Goal: Information Seeking & Learning: Learn about a topic

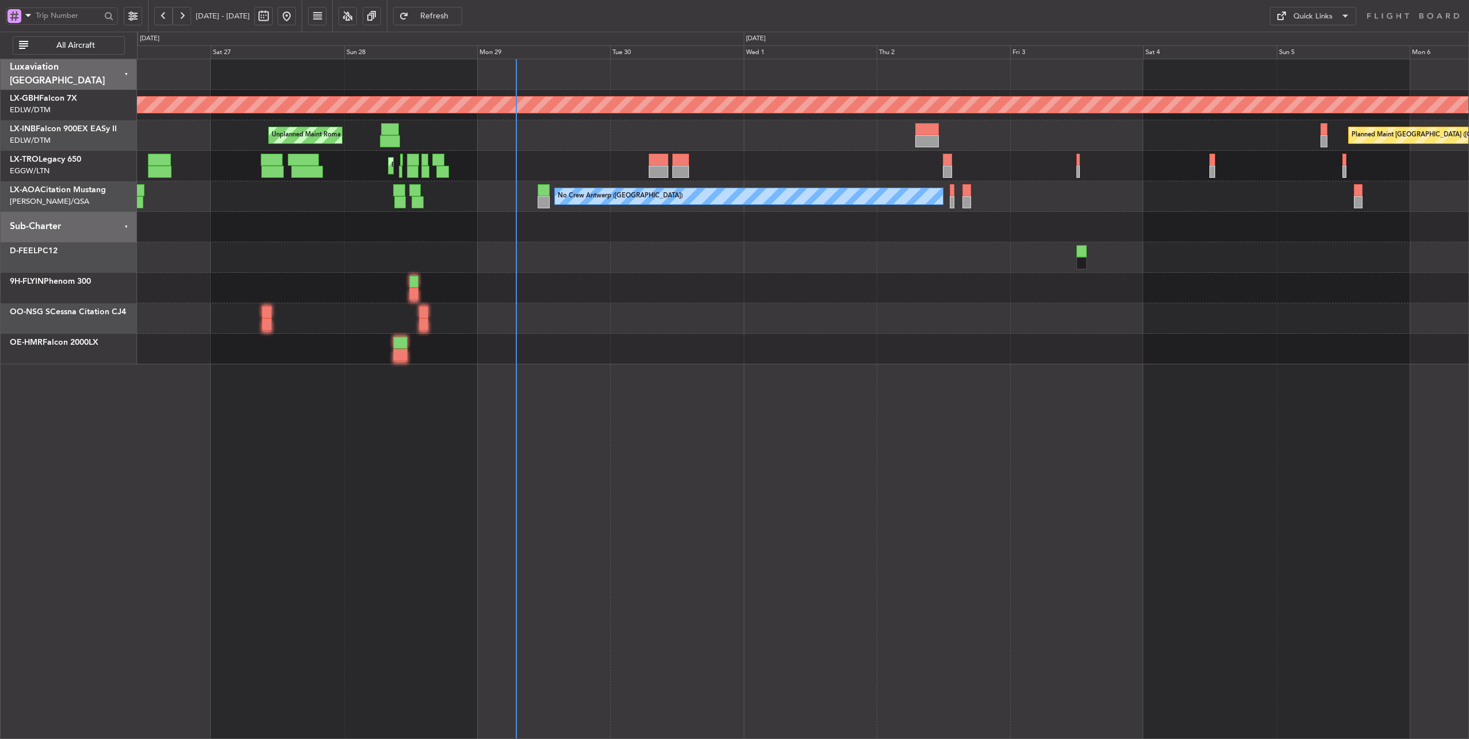
click at [647, 232] on div at bounding box center [803, 227] width 1332 height 31
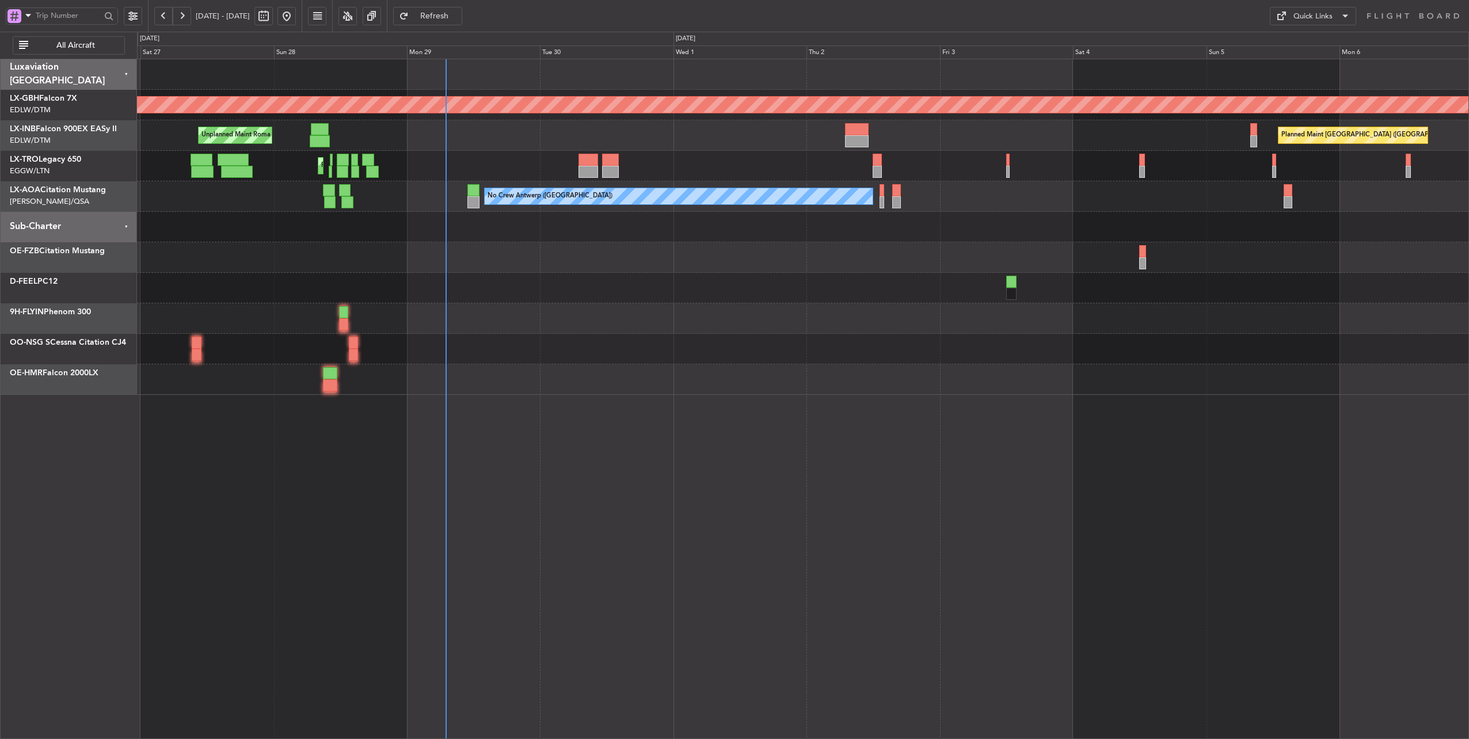
click at [533, 165] on div "Planned Maint [GEOGRAPHIC_DATA] ([GEOGRAPHIC_DATA]) A/C Unavailable" at bounding box center [803, 166] width 1332 height 31
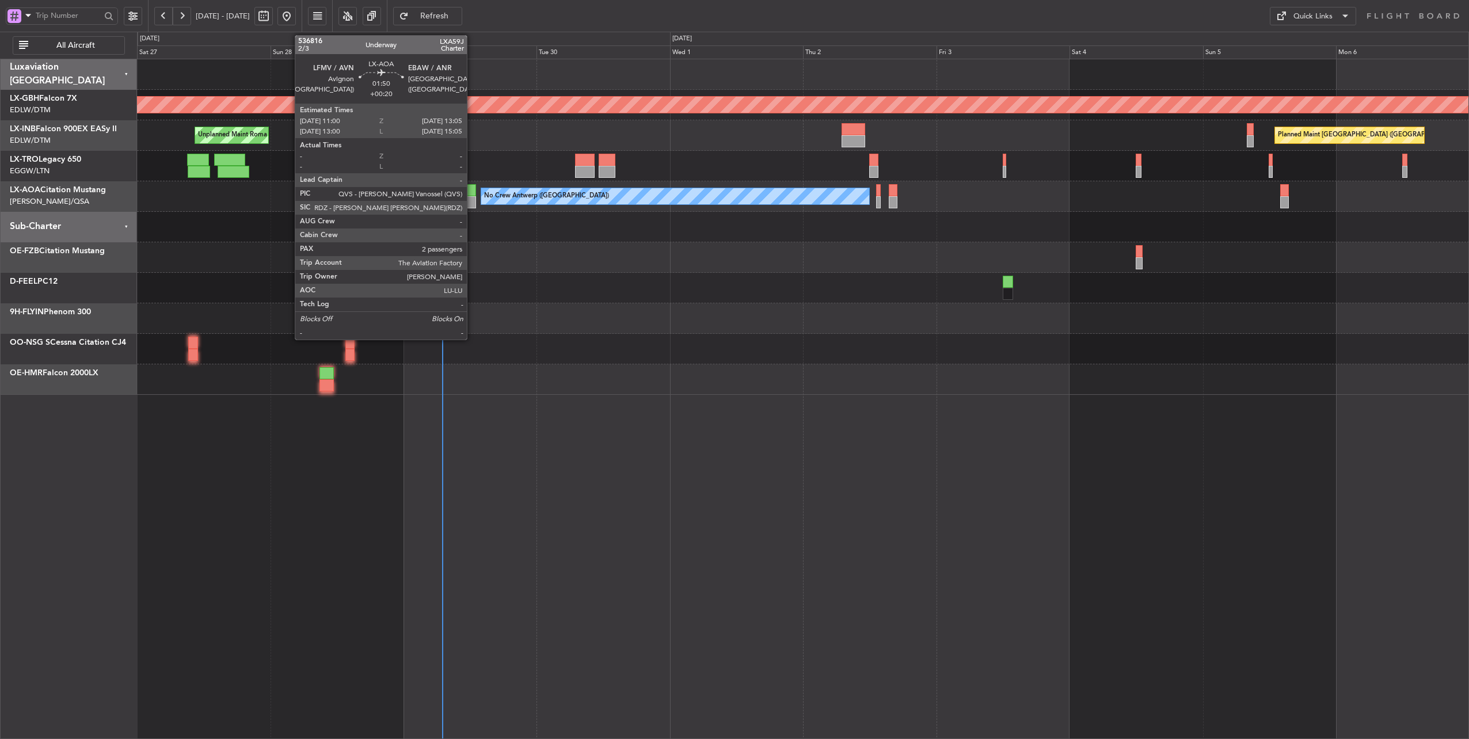
click at [473, 186] on div at bounding box center [470, 190] width 12 height 12
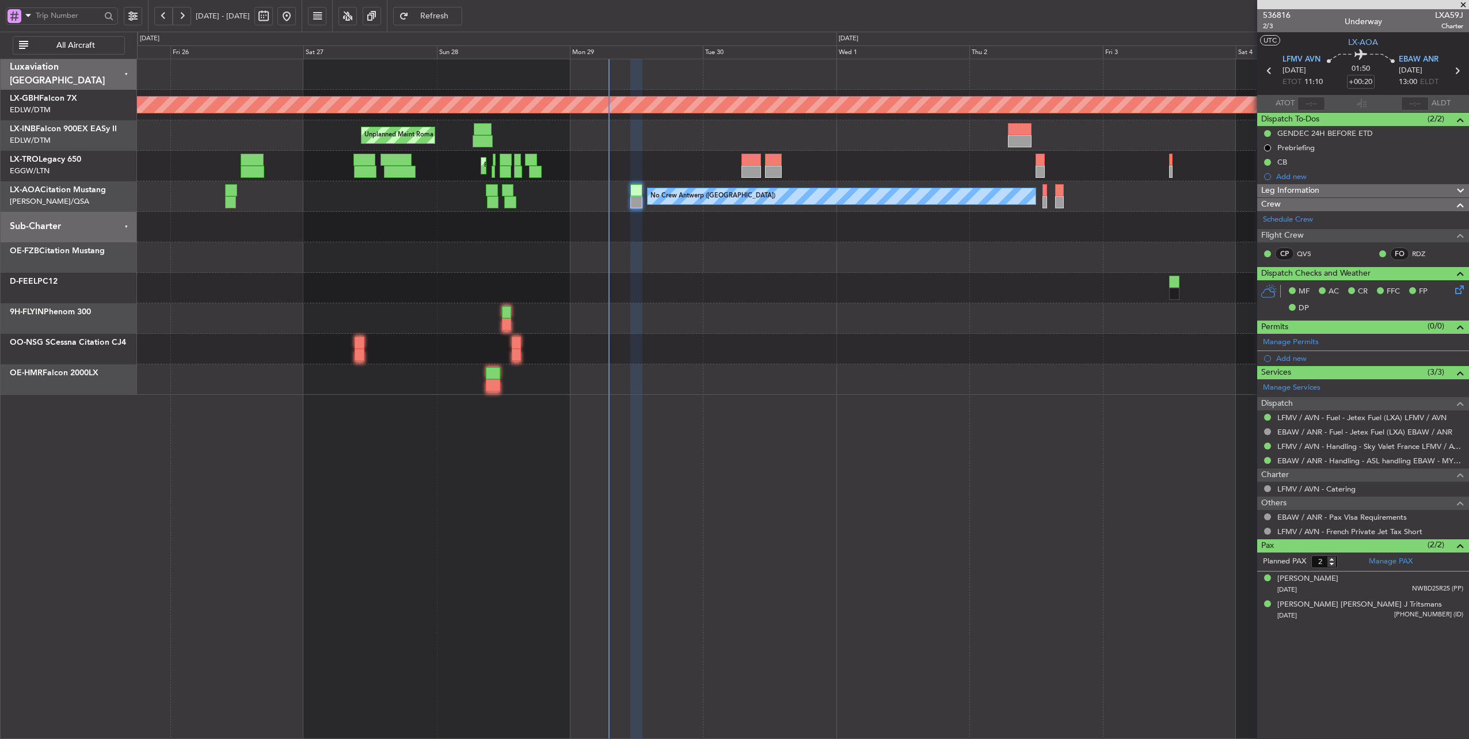
click at [491, 233] on div at bounding box center [803, 227] width 1332 height 31
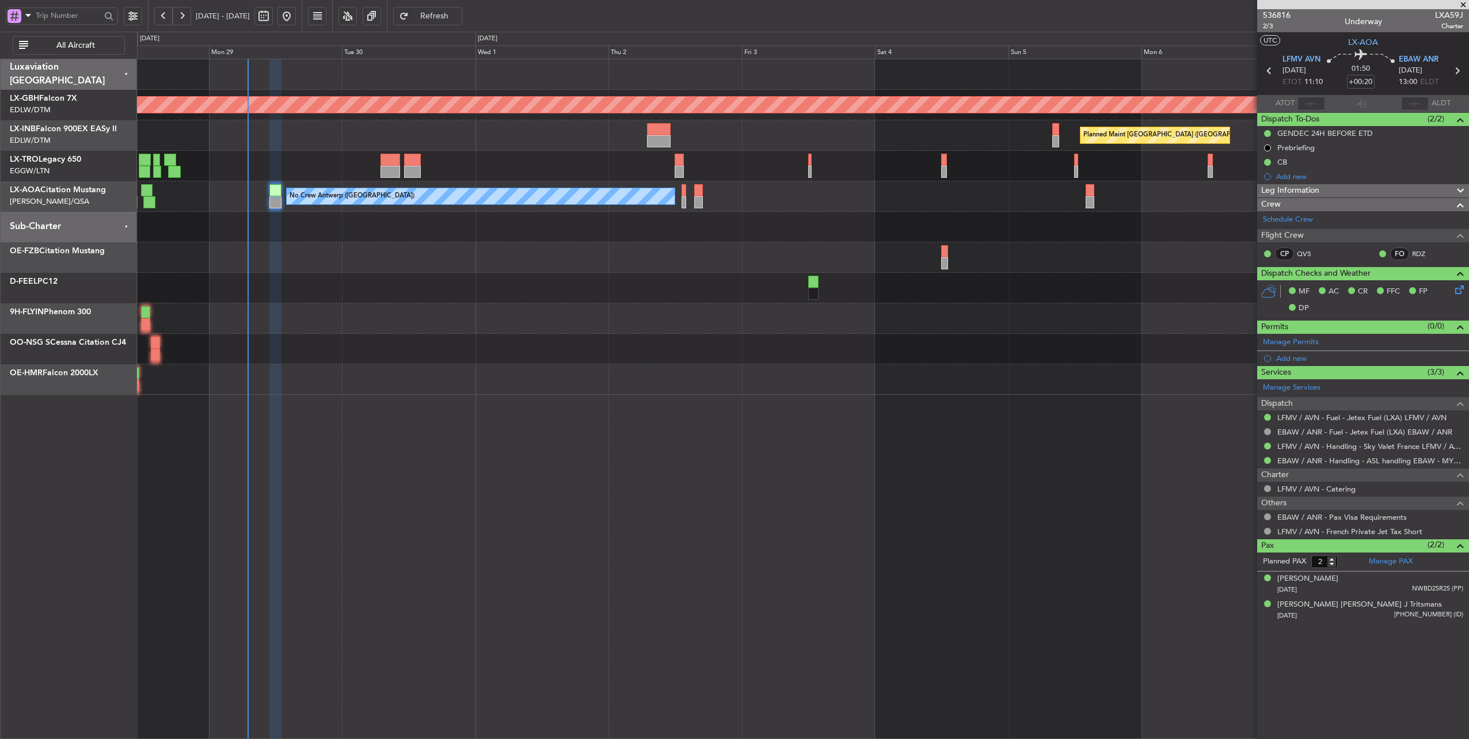
click at [798, 137] on div "Planned Maint [GEOGRAPHIC_DATA] ([GEOGRAPHIC_DATA]) Unplanned Maint [GEOGRAPHIC…" at bounding box center [803, 135] width 1332 height 31
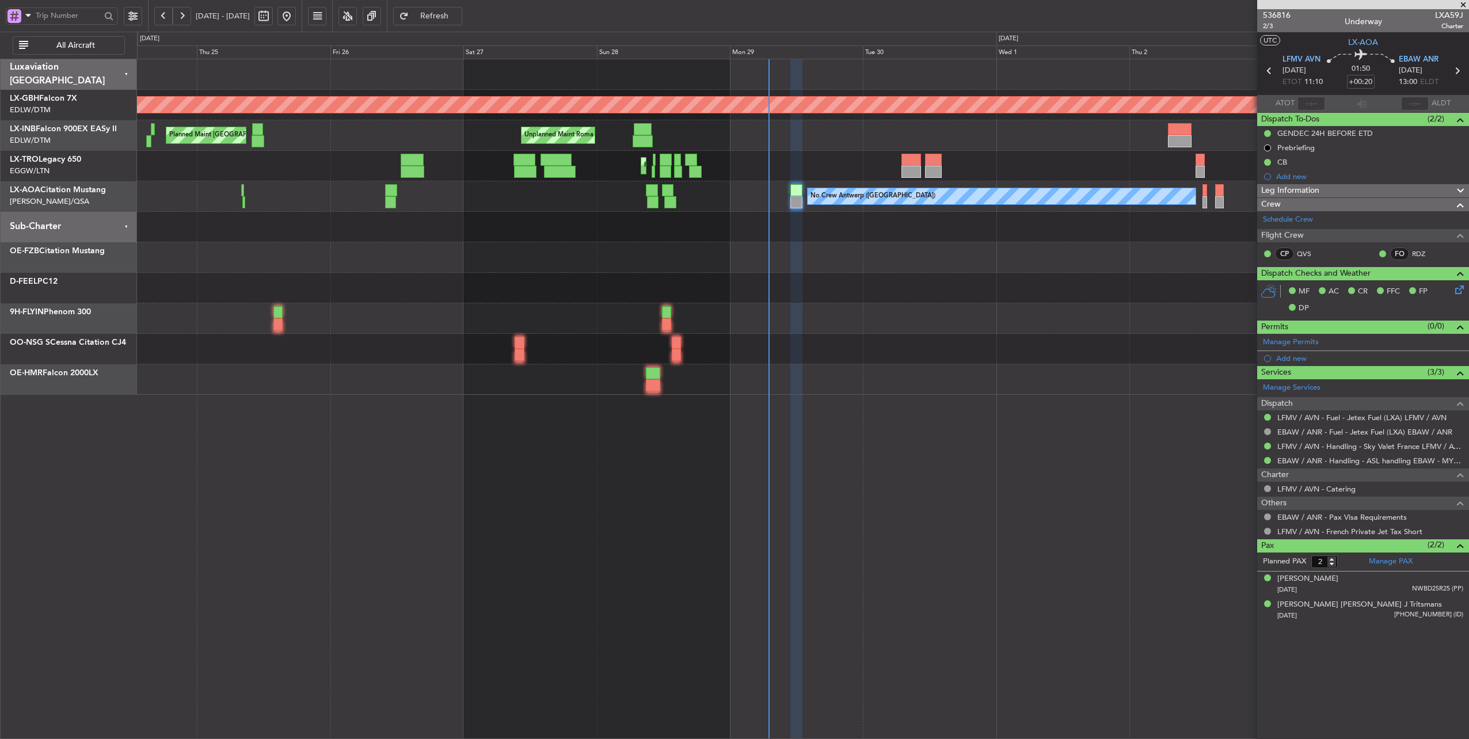
click at [913, 152] on div "Planned Maint Nurnberg Unplanned Maint [GEOGRAPHIC_DATA] ([GEOGRAPHIC_DATA]) Pl…" at bounding box center [803, 227] width 1332 height 336
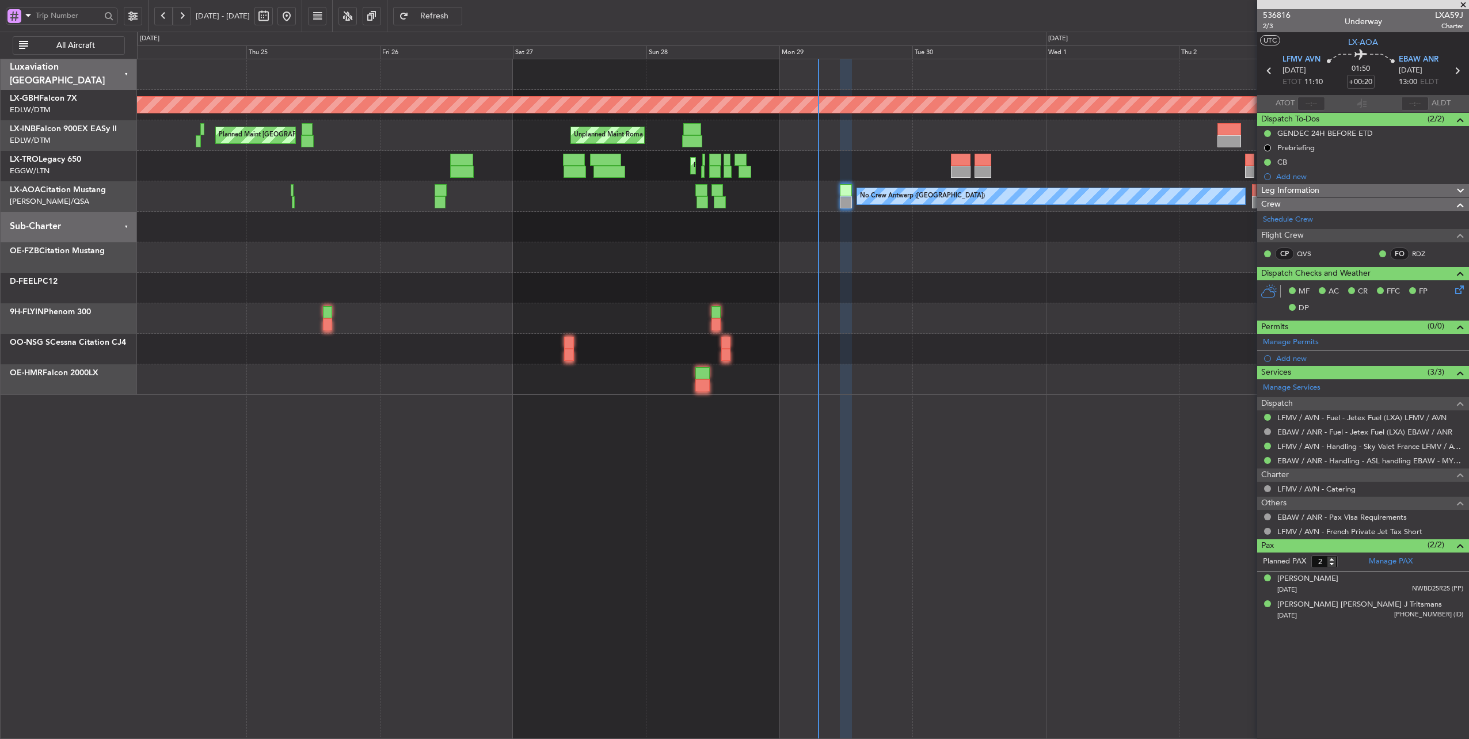
click at [857, 145] on div "Unplanned Maint Roma (Ciampino) Planned Maint [GEOGRAPHIC_DATA] ([GEOGRAPHIC_DA…" at bounding box center [803, 135] width 1332 height 31
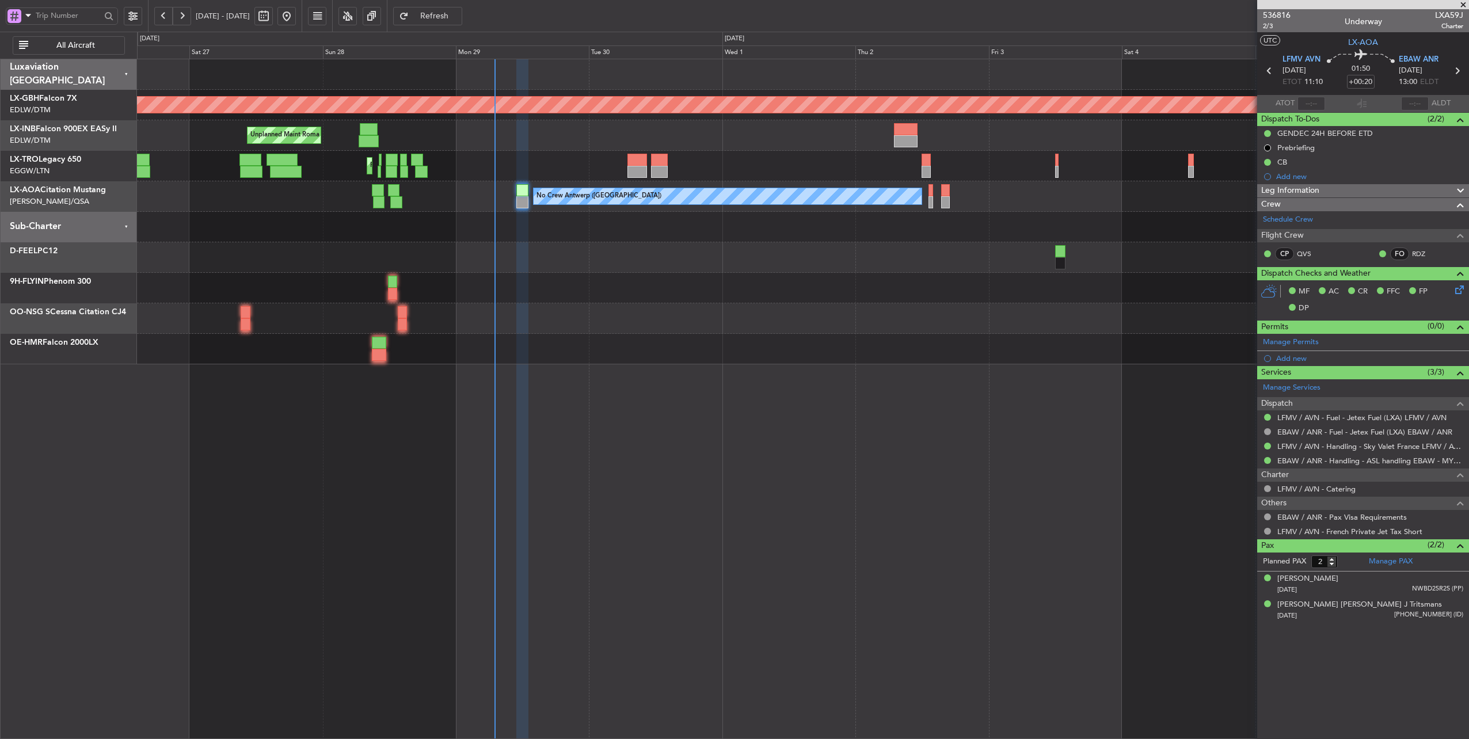
click at [673, 143] on div "Unplanned Maint Roma (Ciampino) Planned Maint [GEOGRAPHIC_DATA] ([GEOGRAPHIC_DA…" at bounding box center [803, 135] width 1332 height 31
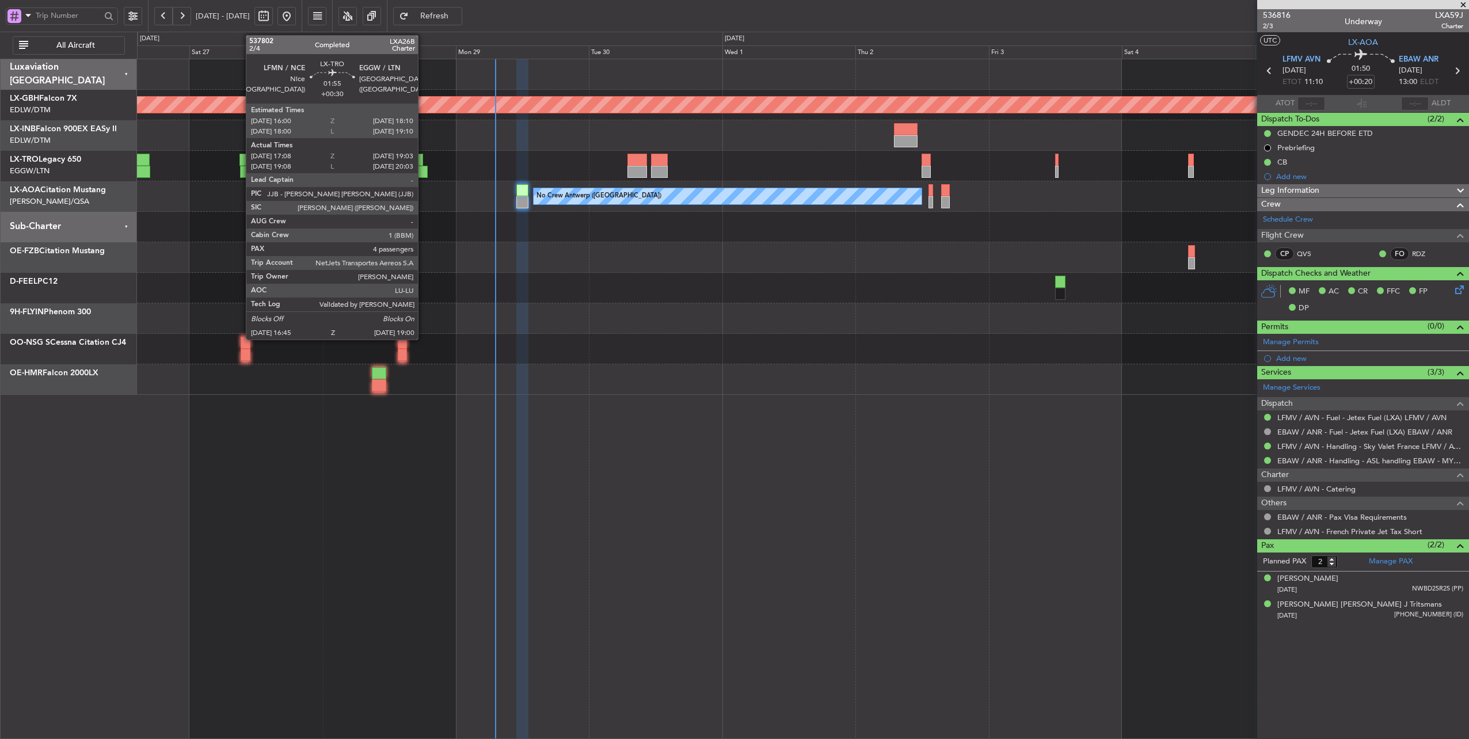
click at [424, 173] on div at bounding box center [421, 172] width 13 height 12
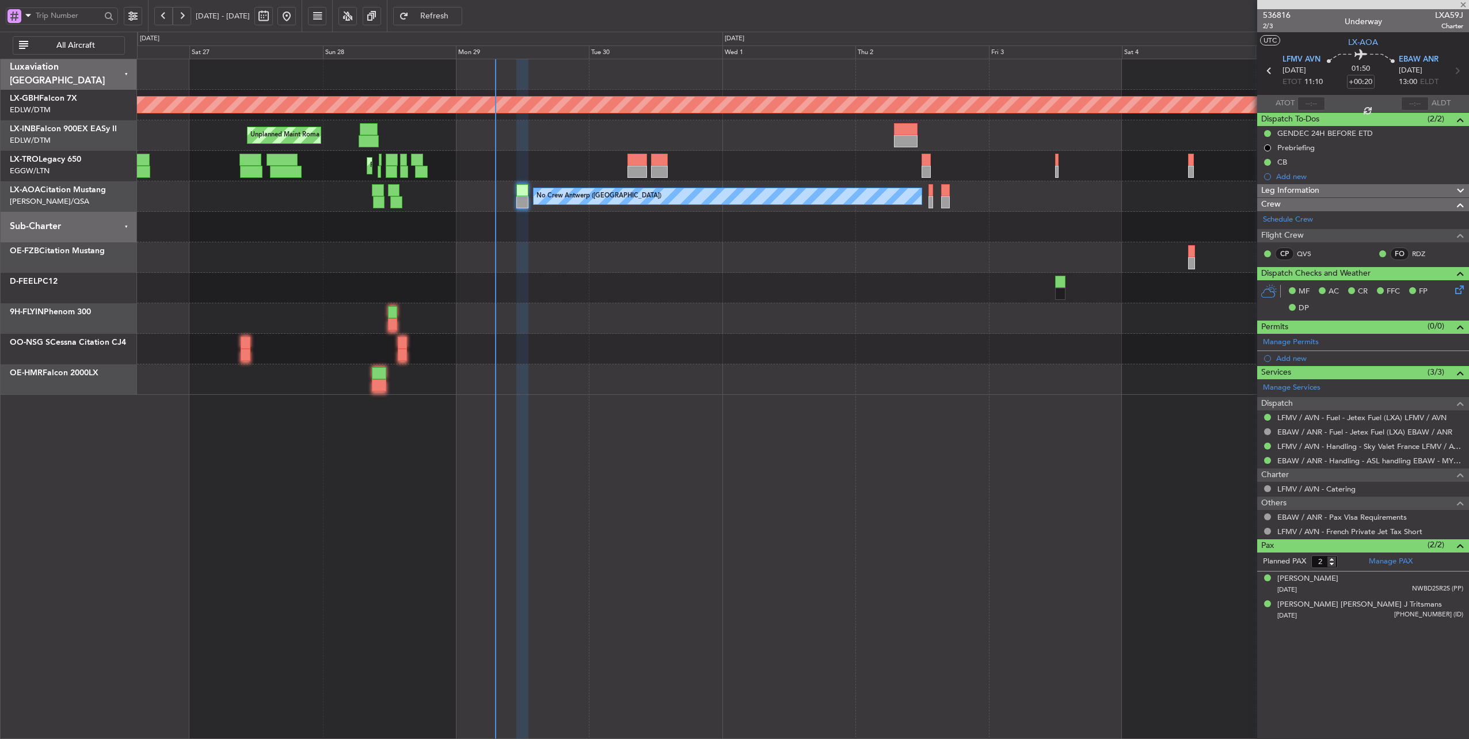
type input "+00:30"
type input "17:08"
type input "18:48"
type input "4"
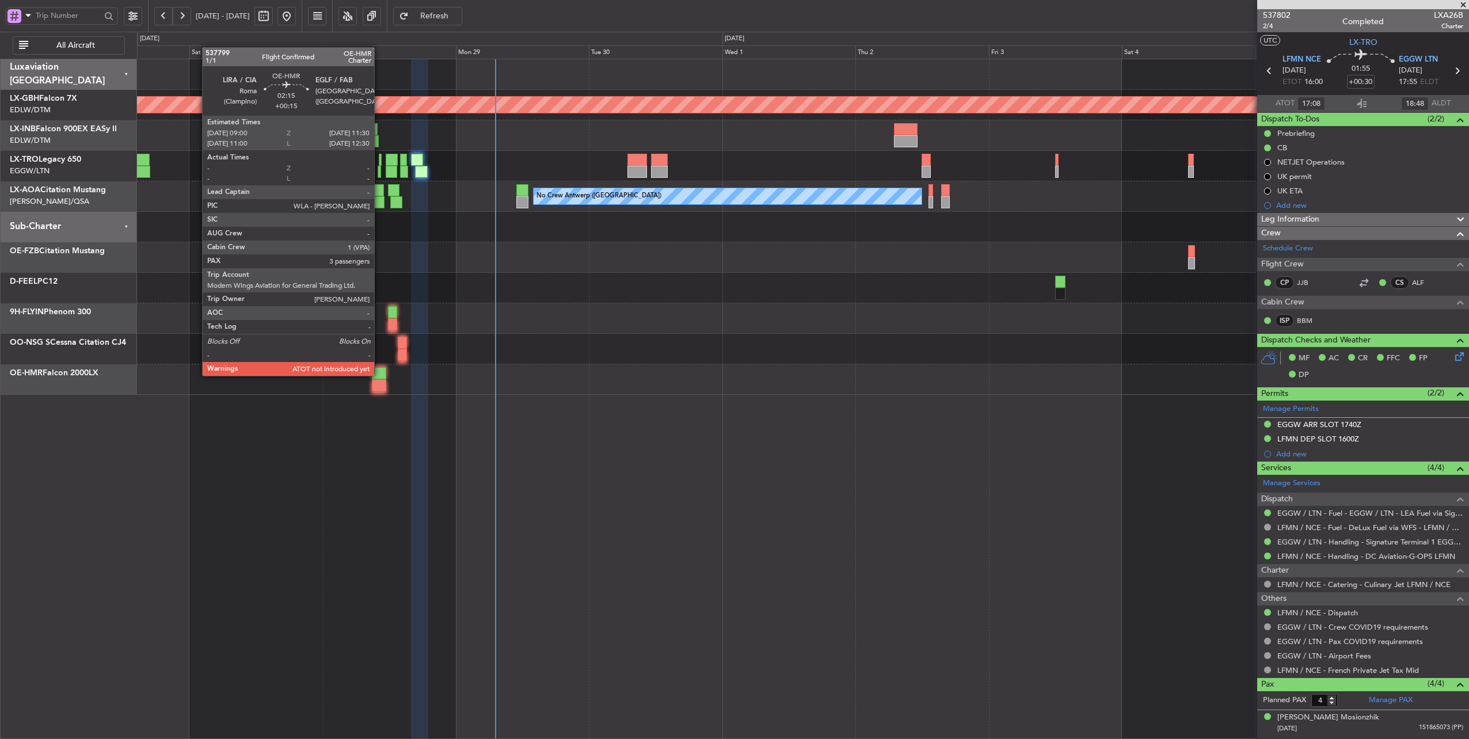
click at [380, 375] on div at bounding box center [379, 373] width 14 height 12
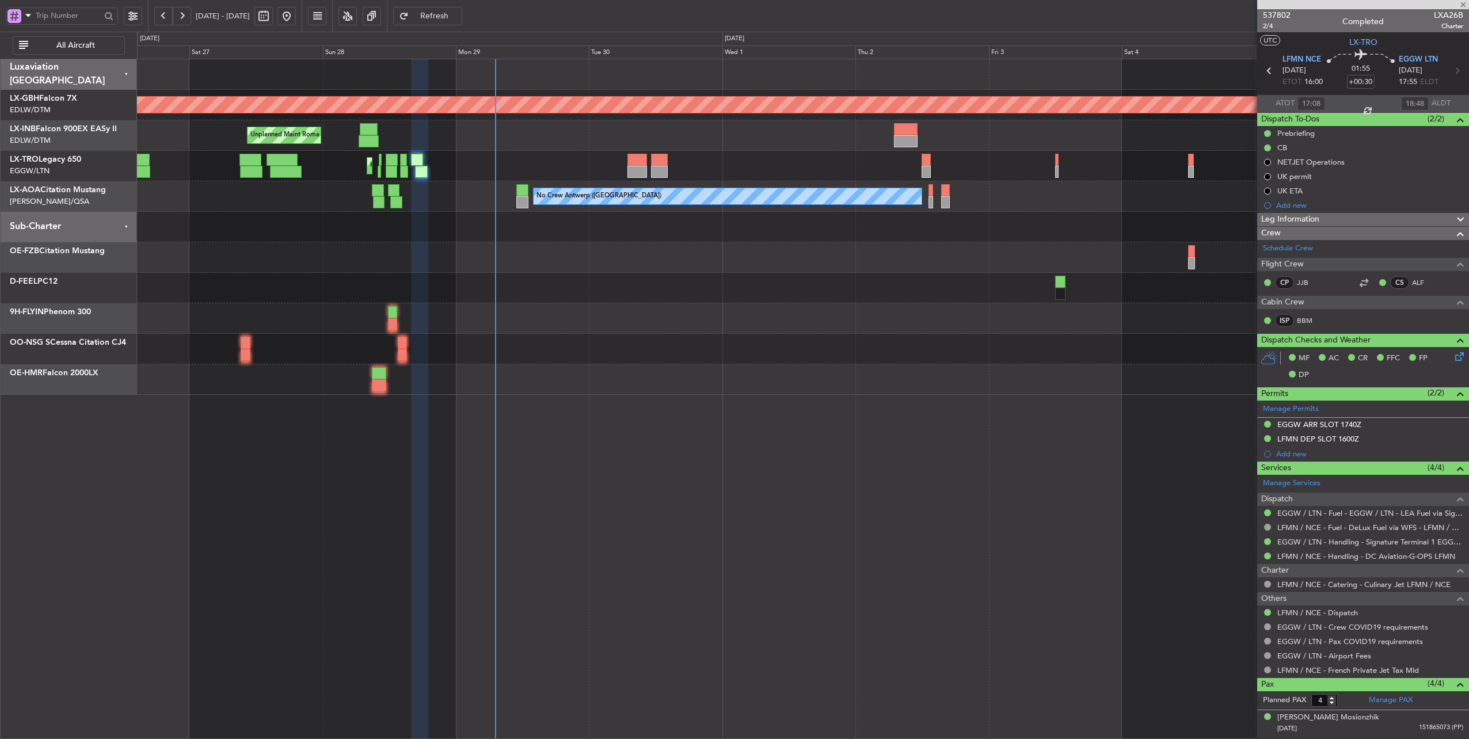
type input "+00:15"
type input "3"
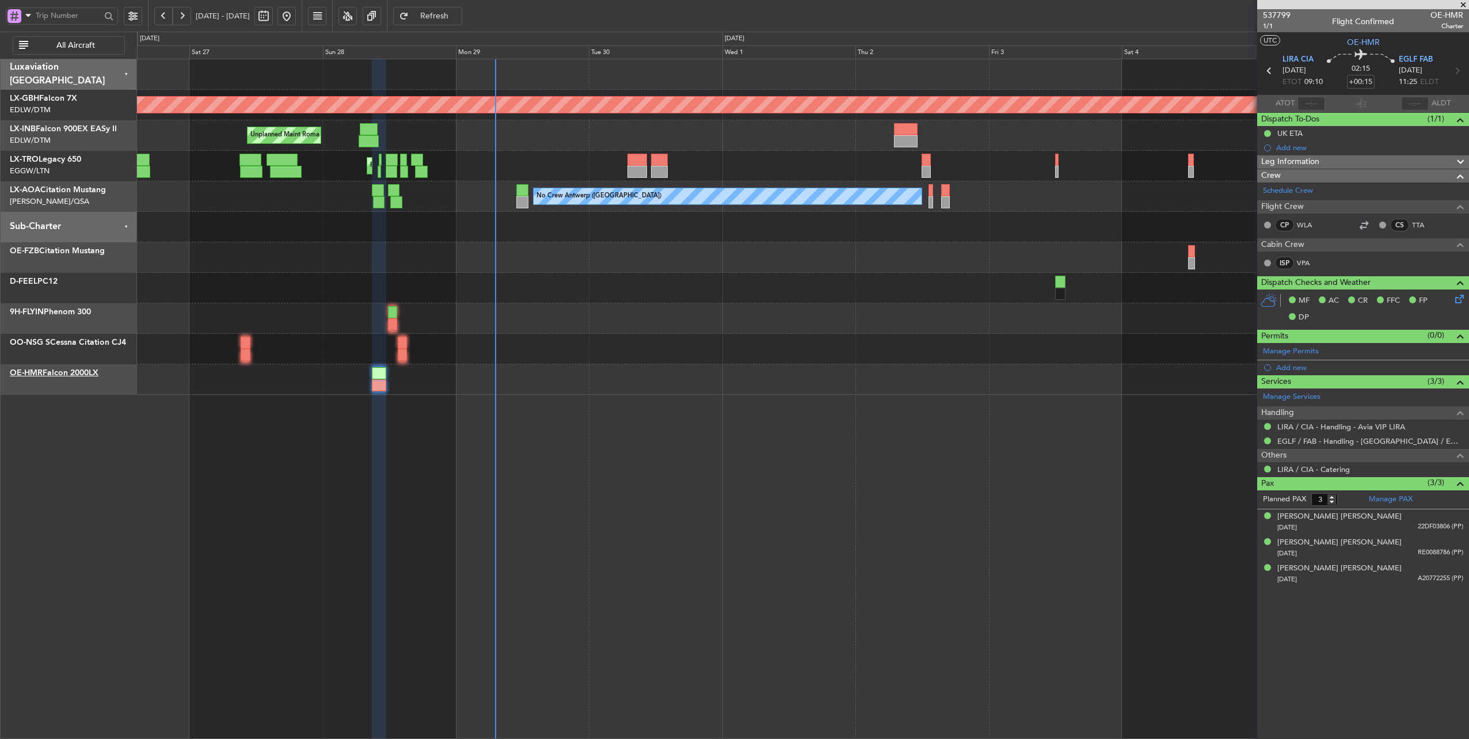
click at [78, 375] on link "OE-HMR Falcon 2000LX" at bounding box center [54, 373] width 89 height 8
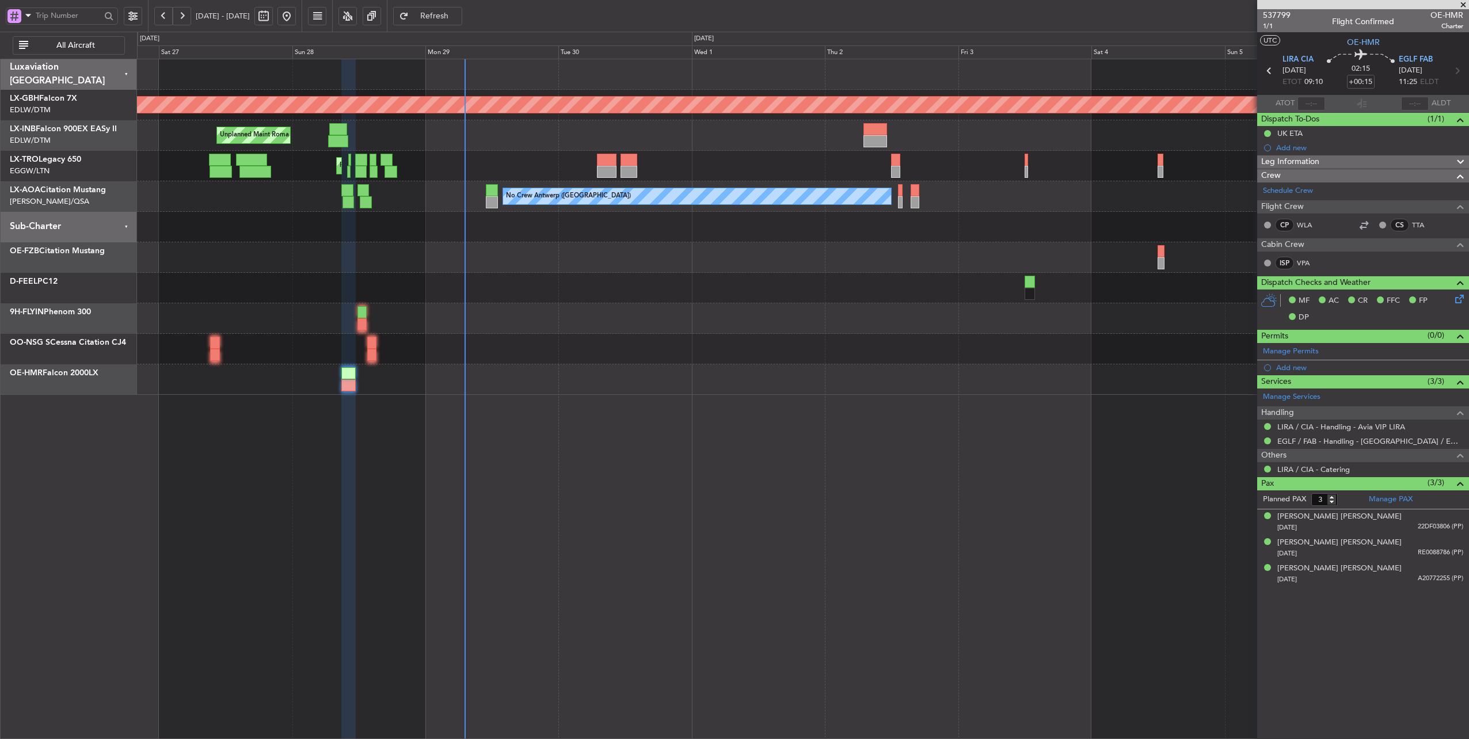
click at [517, 229] on div at bounding box center [803, 227] width 1332 height 31
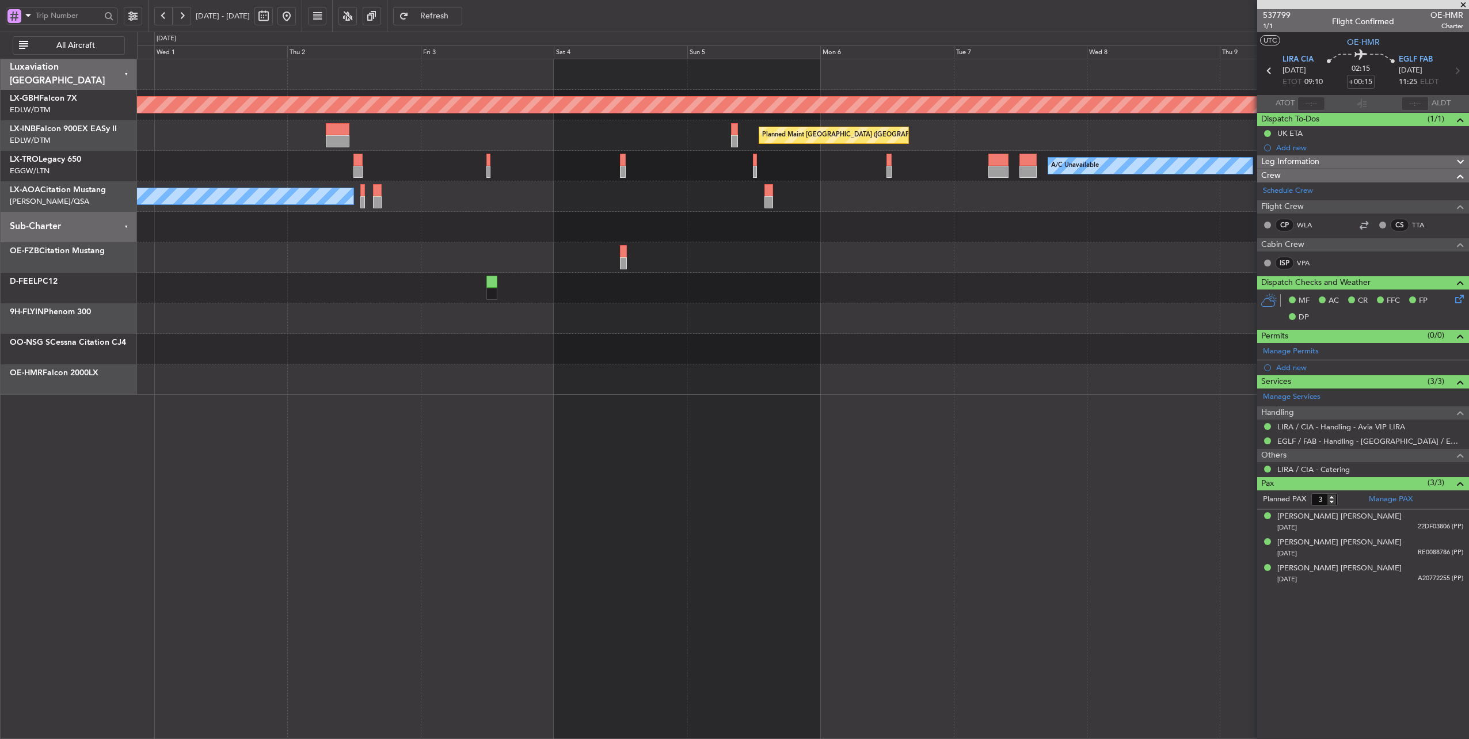
click at [286, 132] on div "Planned Maint [GEOGRAPHIC_DATA] ([GEOGRAPHIC_DATA])" at bounding box center [803, 135] width 1332 height 31
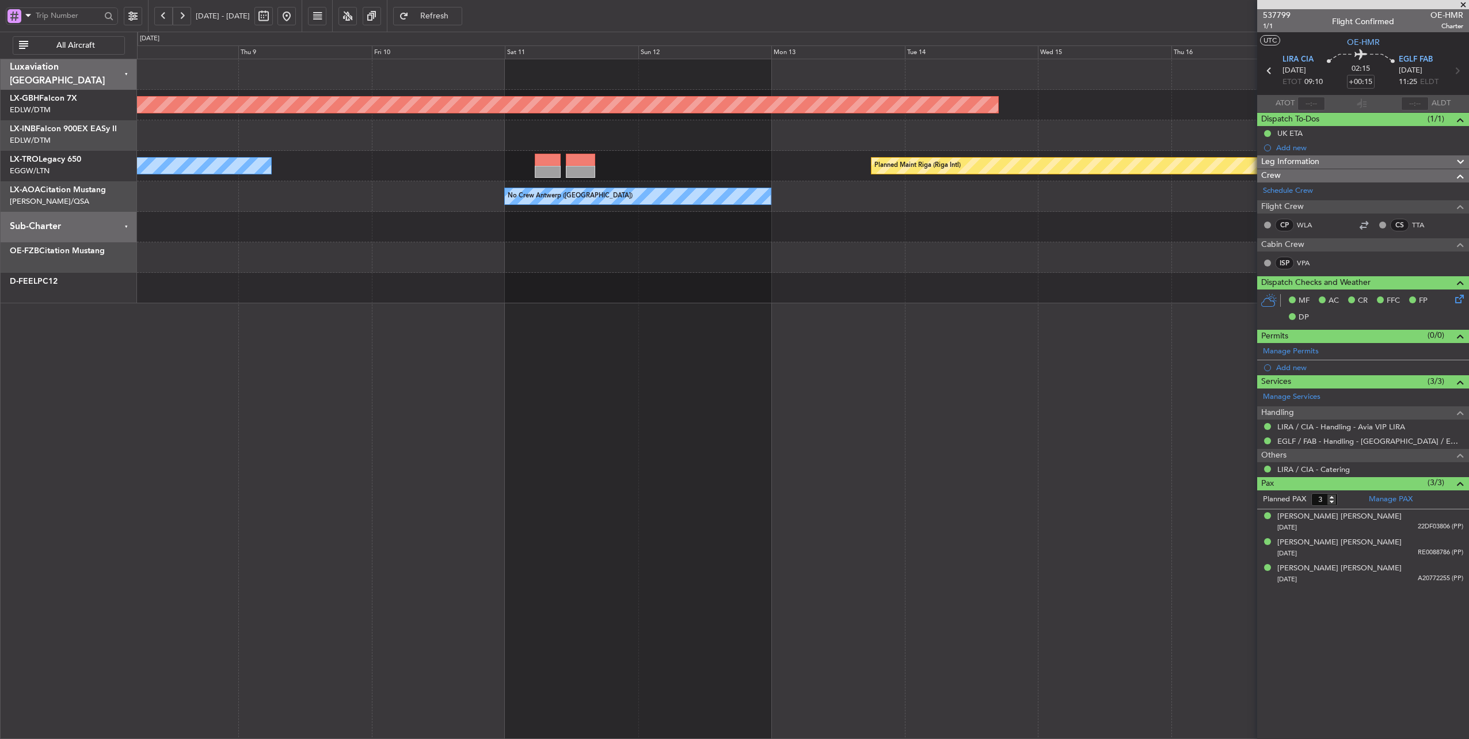
click at [18, 163] on div "Planned Maint Nurnberg Planned Maint [GEOGRAPHIC_DATA] ([GEOGRAPHIC_DATA]) A/C …" at bounding box center [734, 386] width 1469 height 708
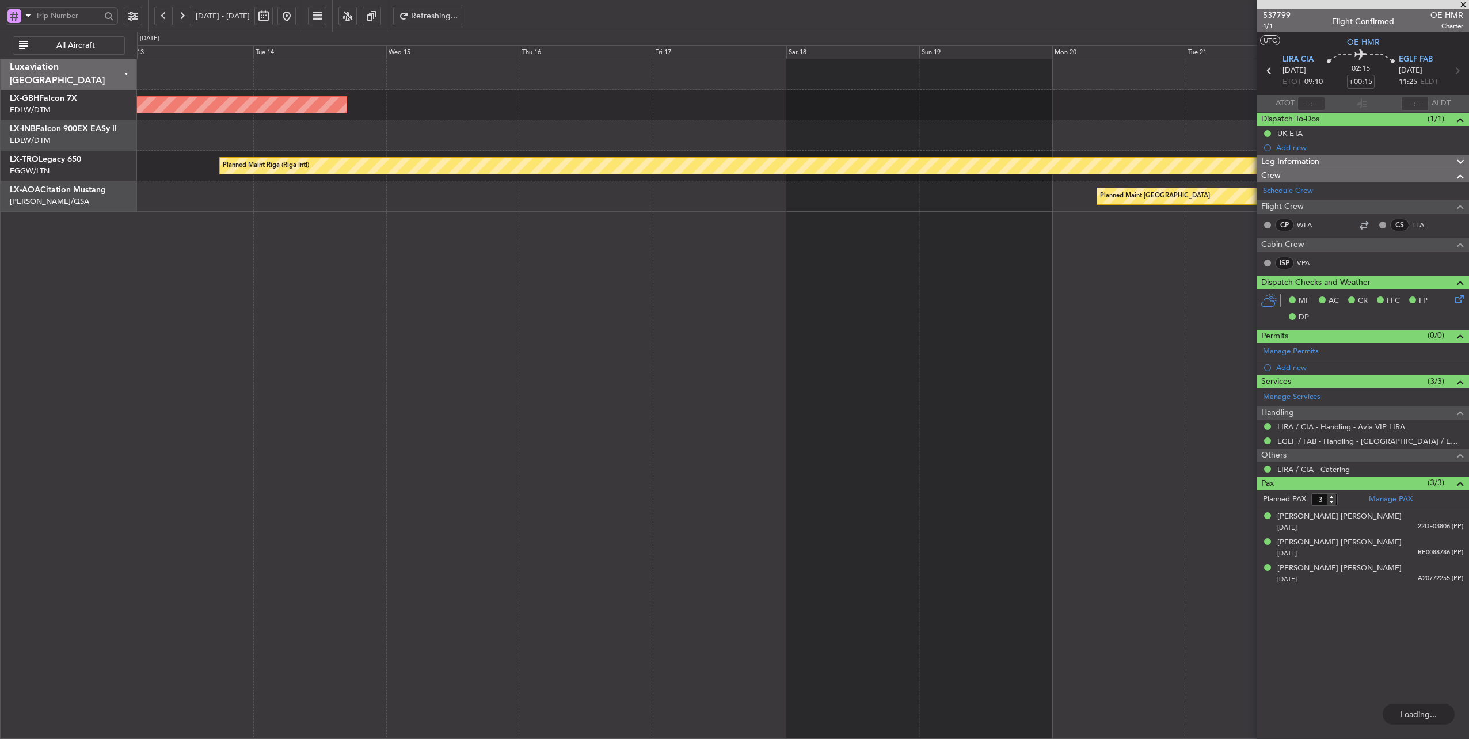
click at [274, 128] on div at bounding box center [803, 135] width 1332 height 31
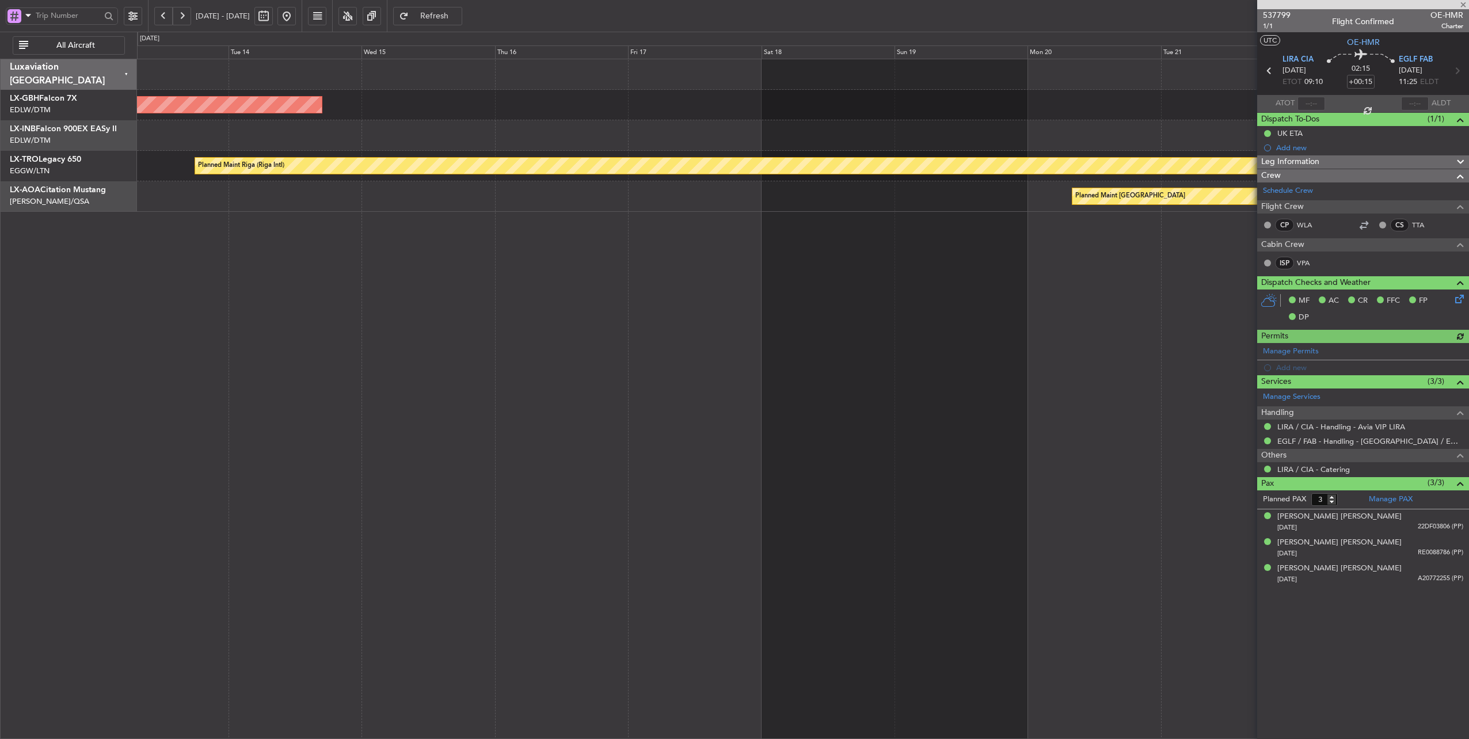
click at [296, 18] on button at bounding box center [287, 16] width 18 height 18
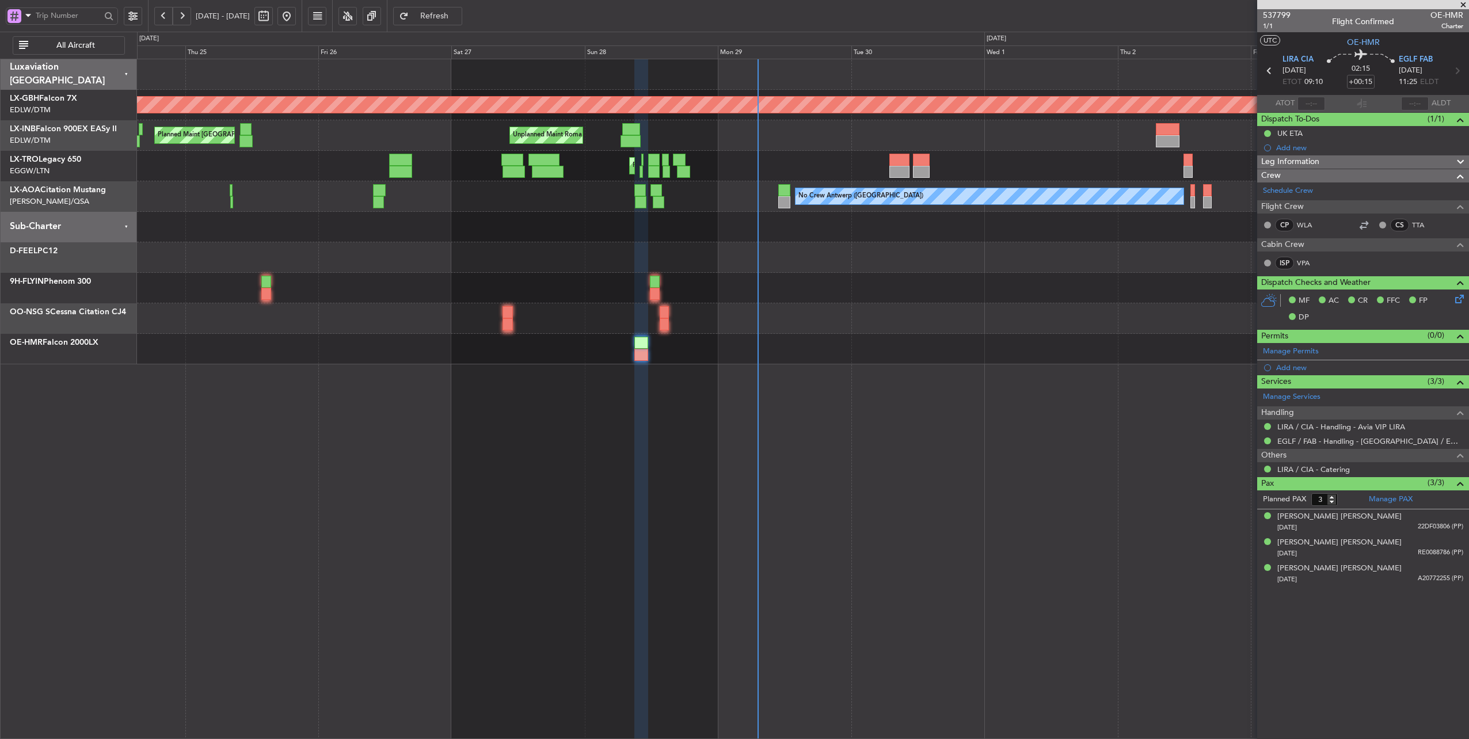
click at [831, 137] on div "Unplanned Maint Roma (Ciampino) Planned Maint [GEOGRAPHIC_DATA] ([GEOGRAPHIC_DA…" at bounding box center [803, 135] width 1332 height 31
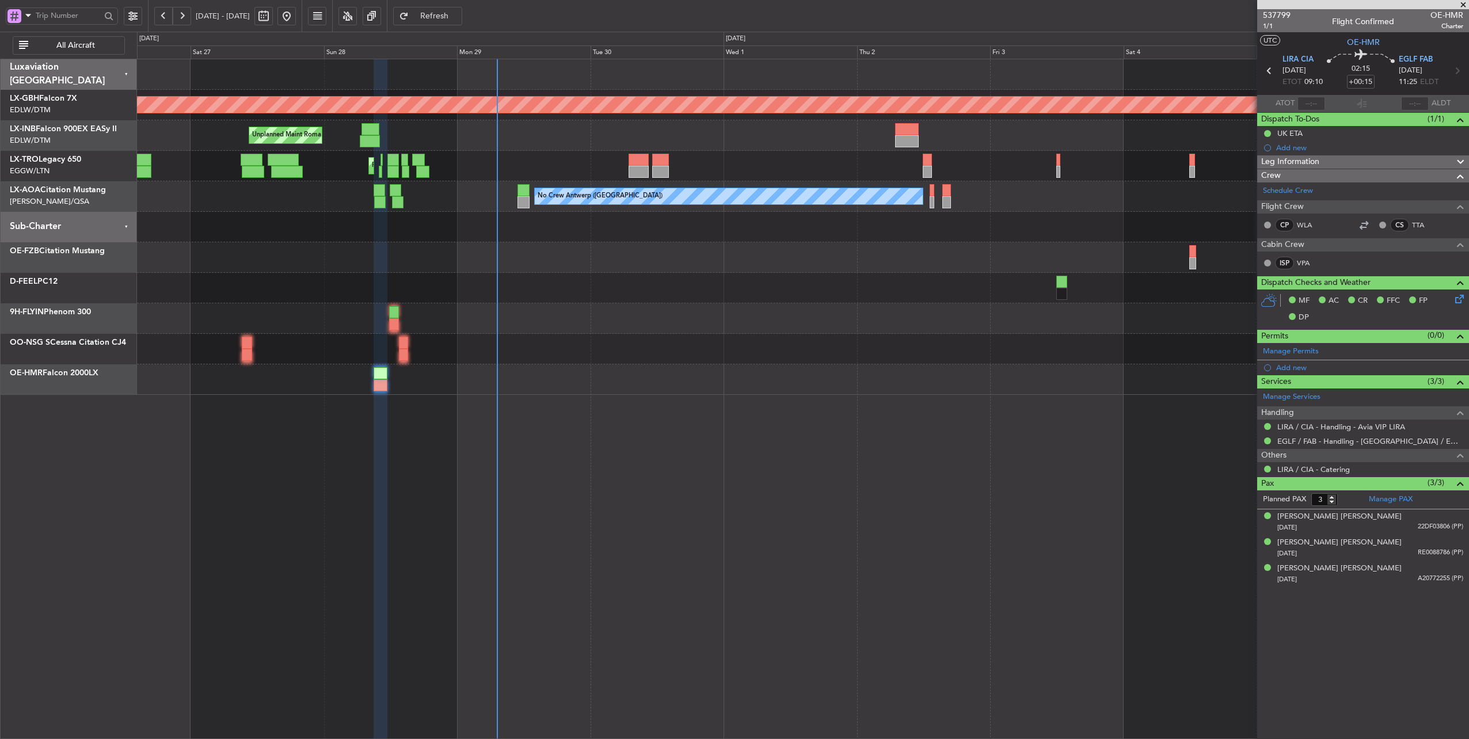
click at [714, 135] on div "Unplanned Maint Roma (Ciampino) Planned Maint [GEOGRAPHIC_DATA] ([GEOGRAPHIC_DA…" at bounding box center [803, 135] width 1332 height 31
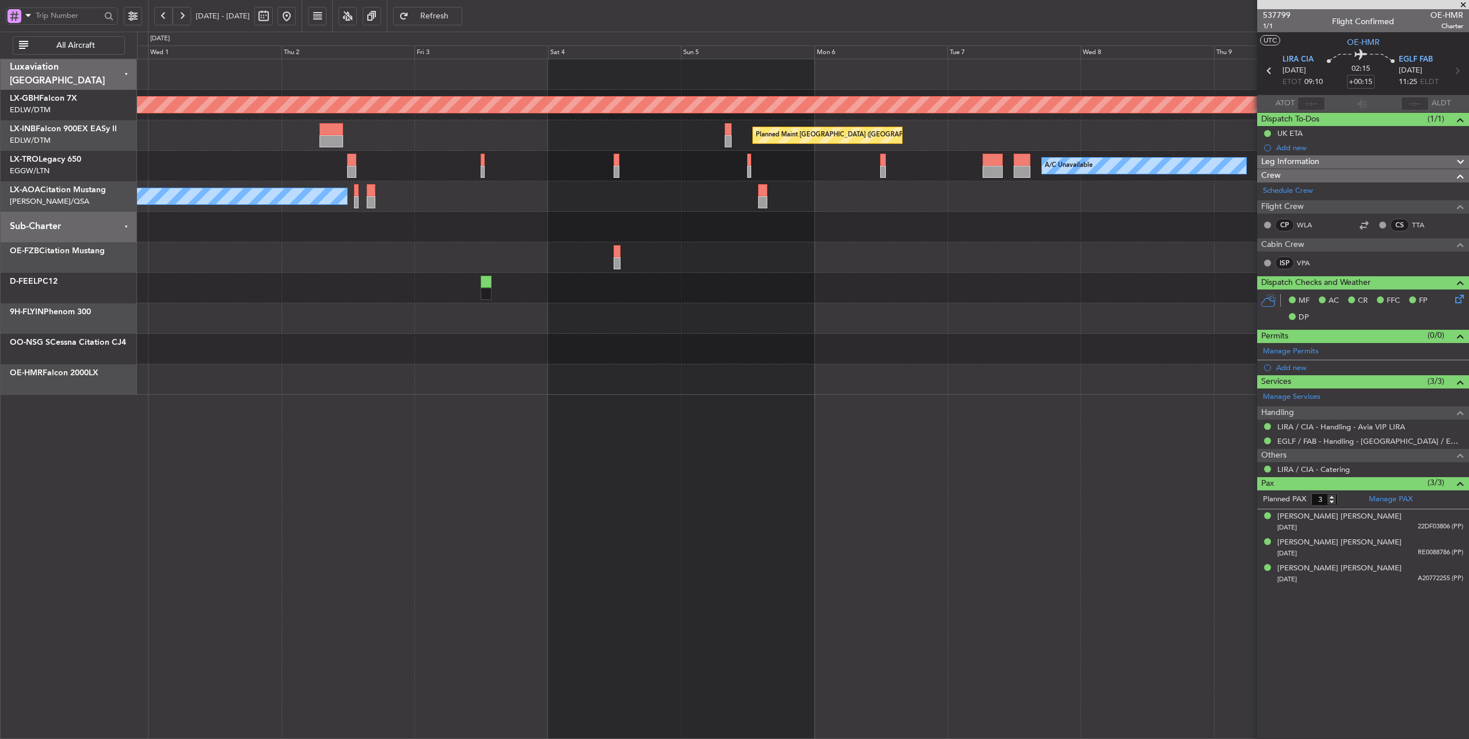
click at [267, 121] on div "Planned Maint [GEOGRAPHIC_DATA] ([GEOGRAPHIC_DATA])" at bounding box center [803, 135] width 1332 height 31
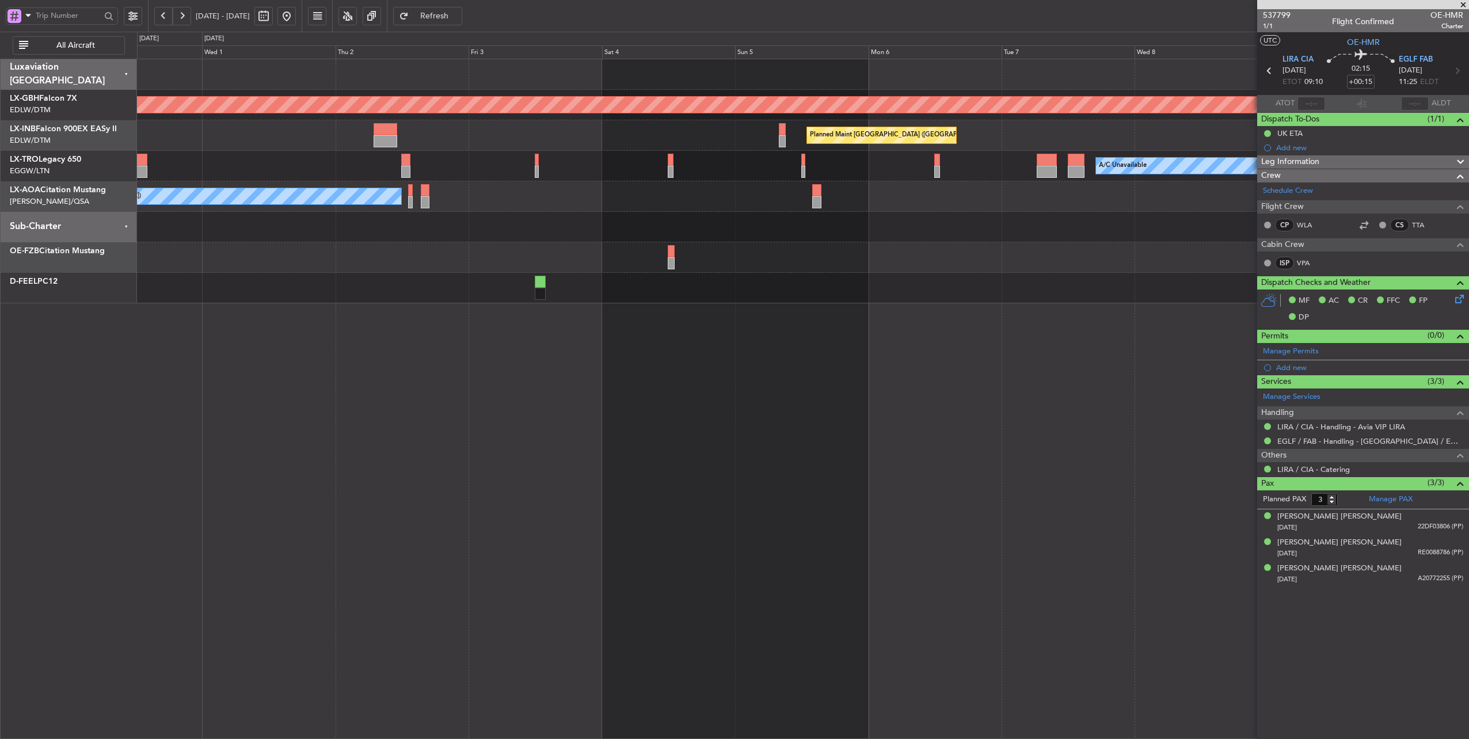
click at [671, 133] on div "Planned Maint [GEOGRAPHIC_DATA] ([GEOGRAPHIC_DATA])" at bounding box center [803, 135] width 1332 height 31
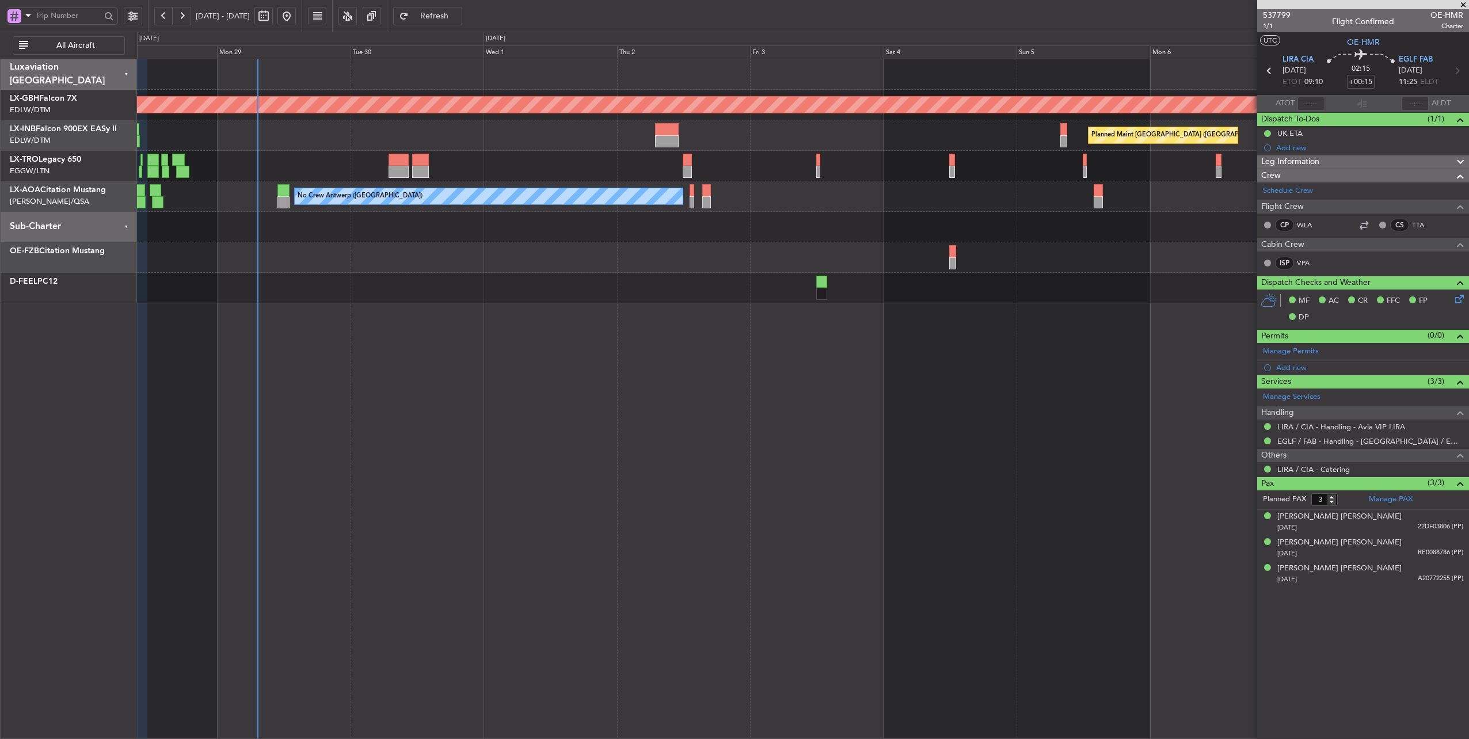
click at [588, 235] on div at bounding box center [803, 227] width 1332 height 31
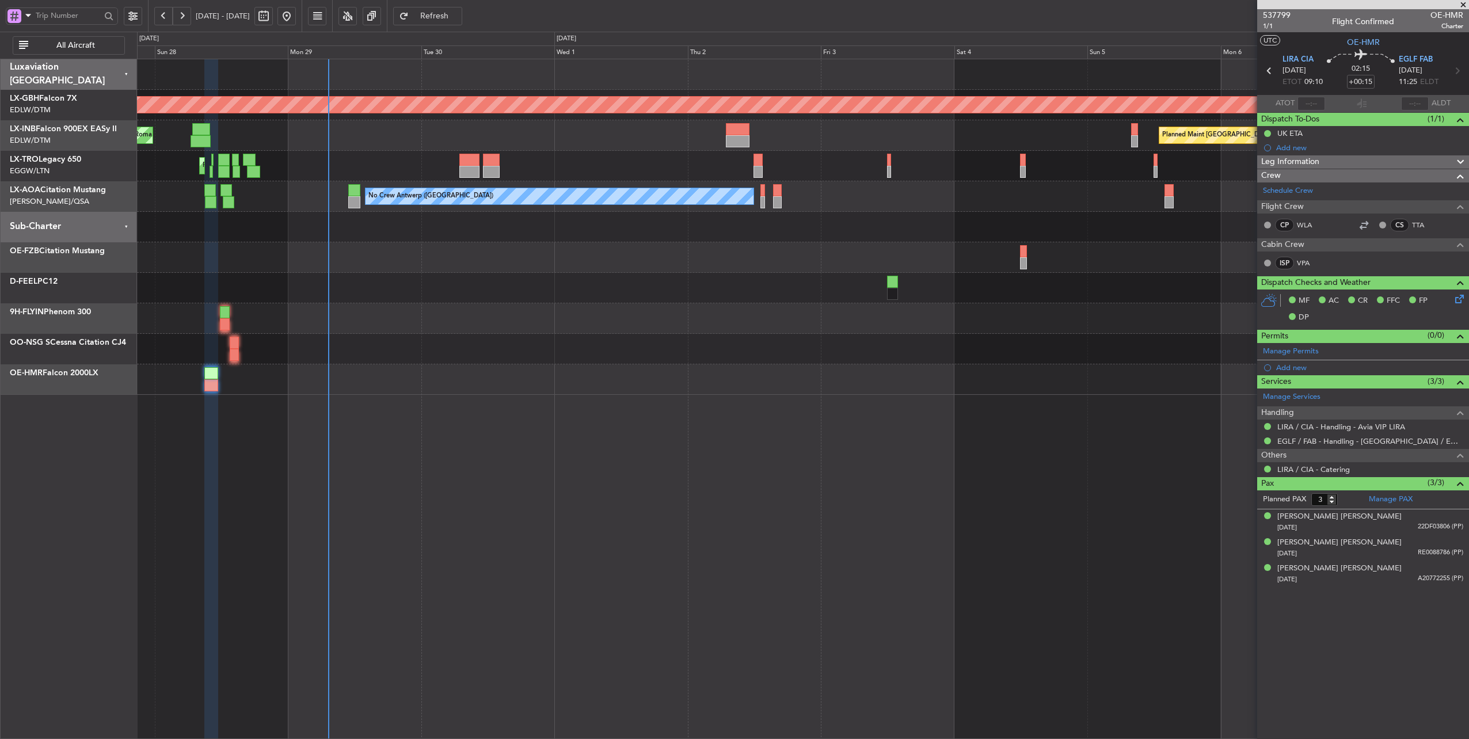
click at [436, 220] on div at bounding box center [803, 227] width 1332 height 31
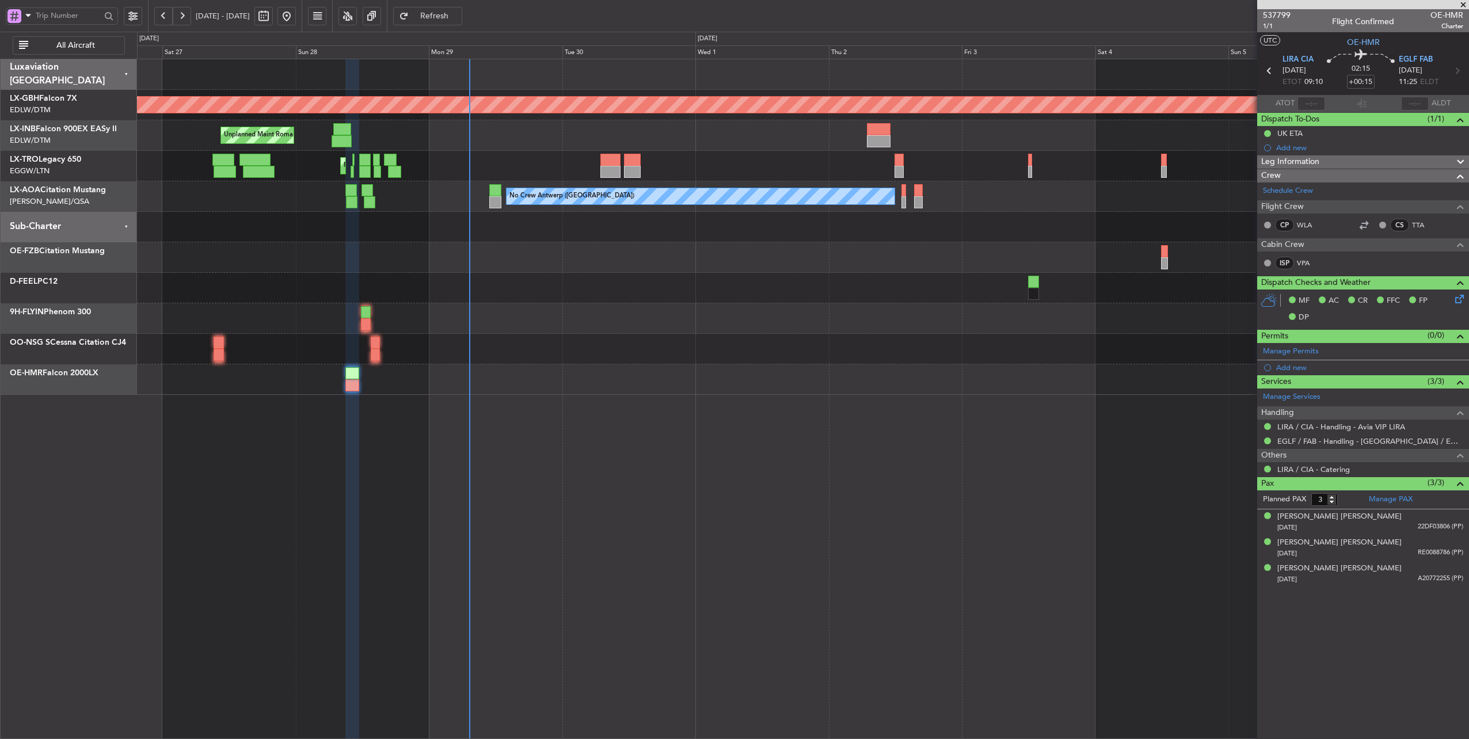
click at [549, 222] on div at bounding box center [803, 227] width 1332 height 31
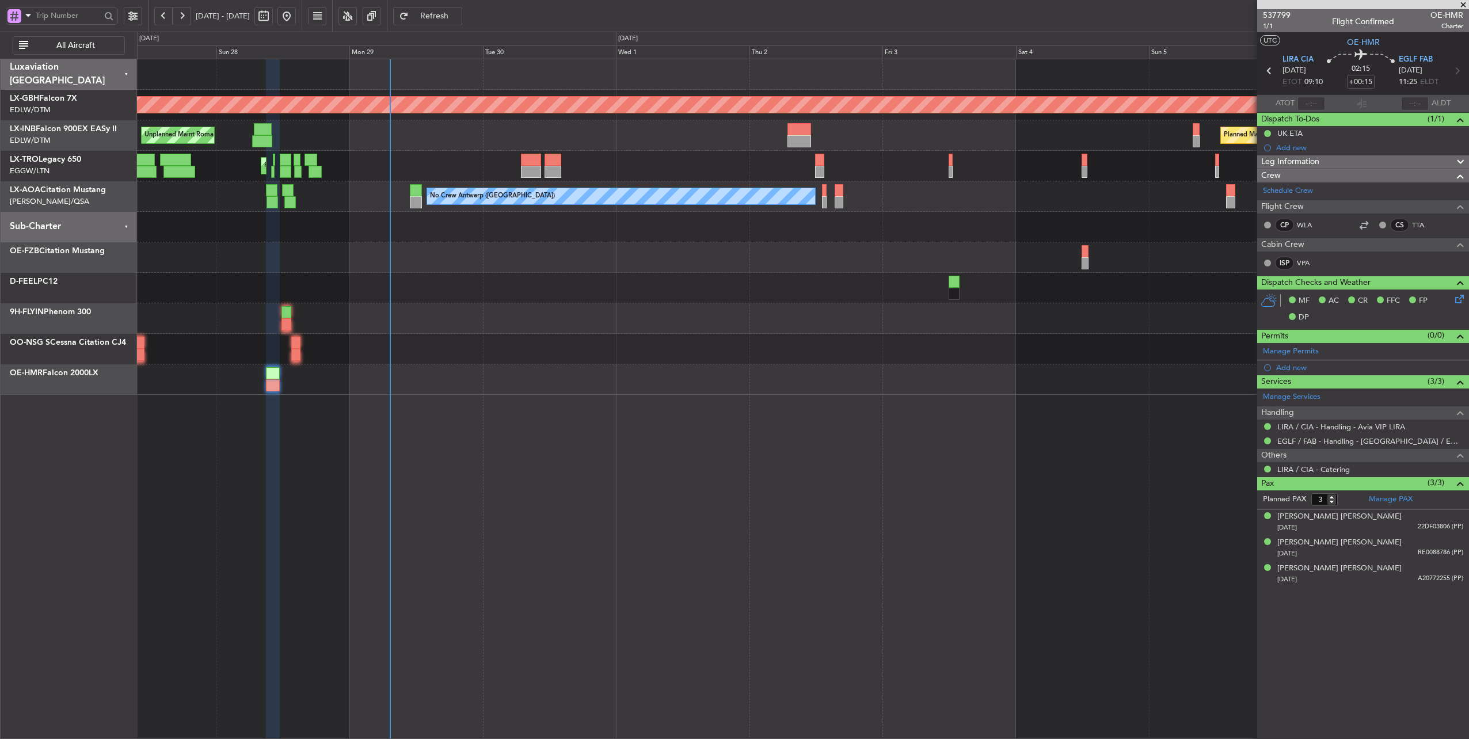
click at [611, 145] on div "Planned Maint [GEOGRAPHIC_DATA] ([GEOGRAPHIC_DATA]) Unplanned Maint [GEOGRAPHIC…" at bounding box center [803, 135] width 1332 height 31
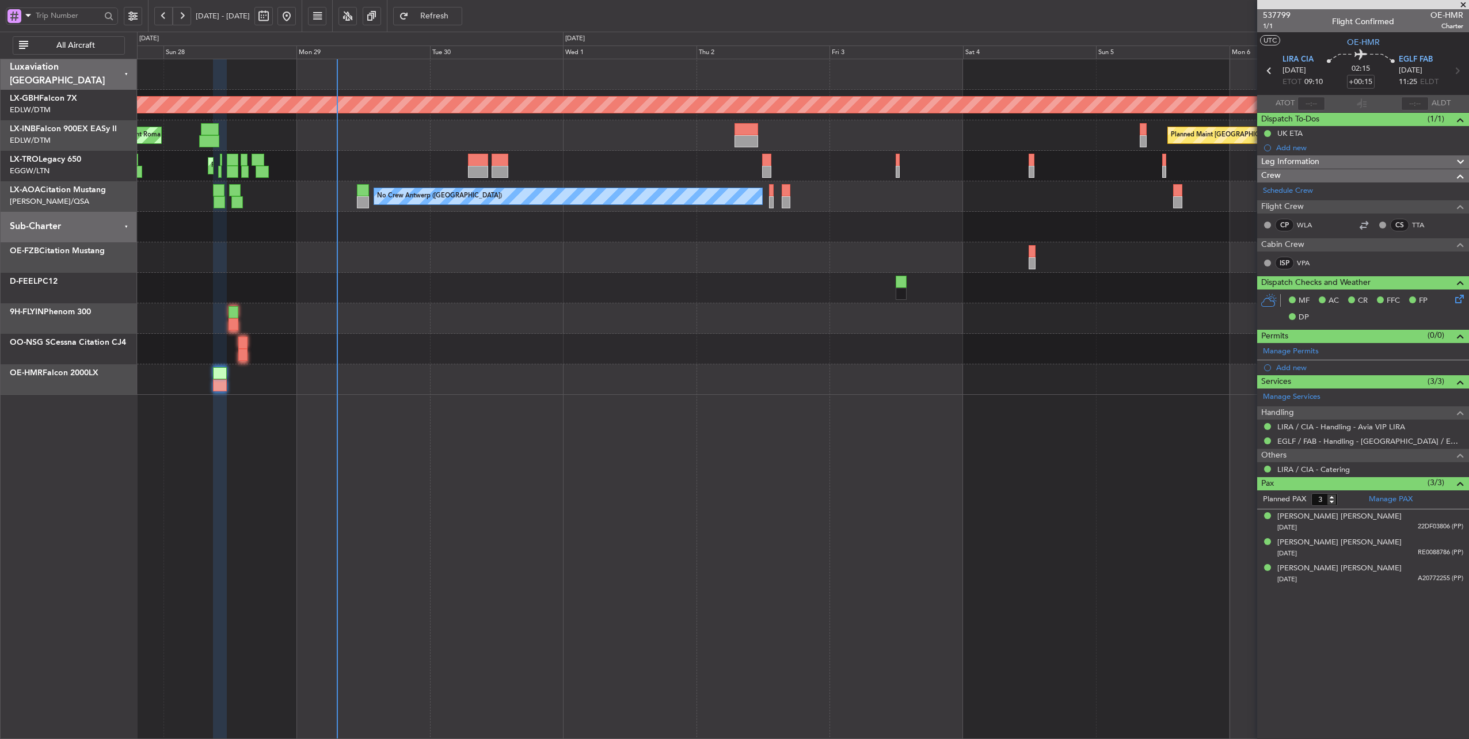
click at [367, 257] on div at bounding box center [803, 257] width 1332 height 31
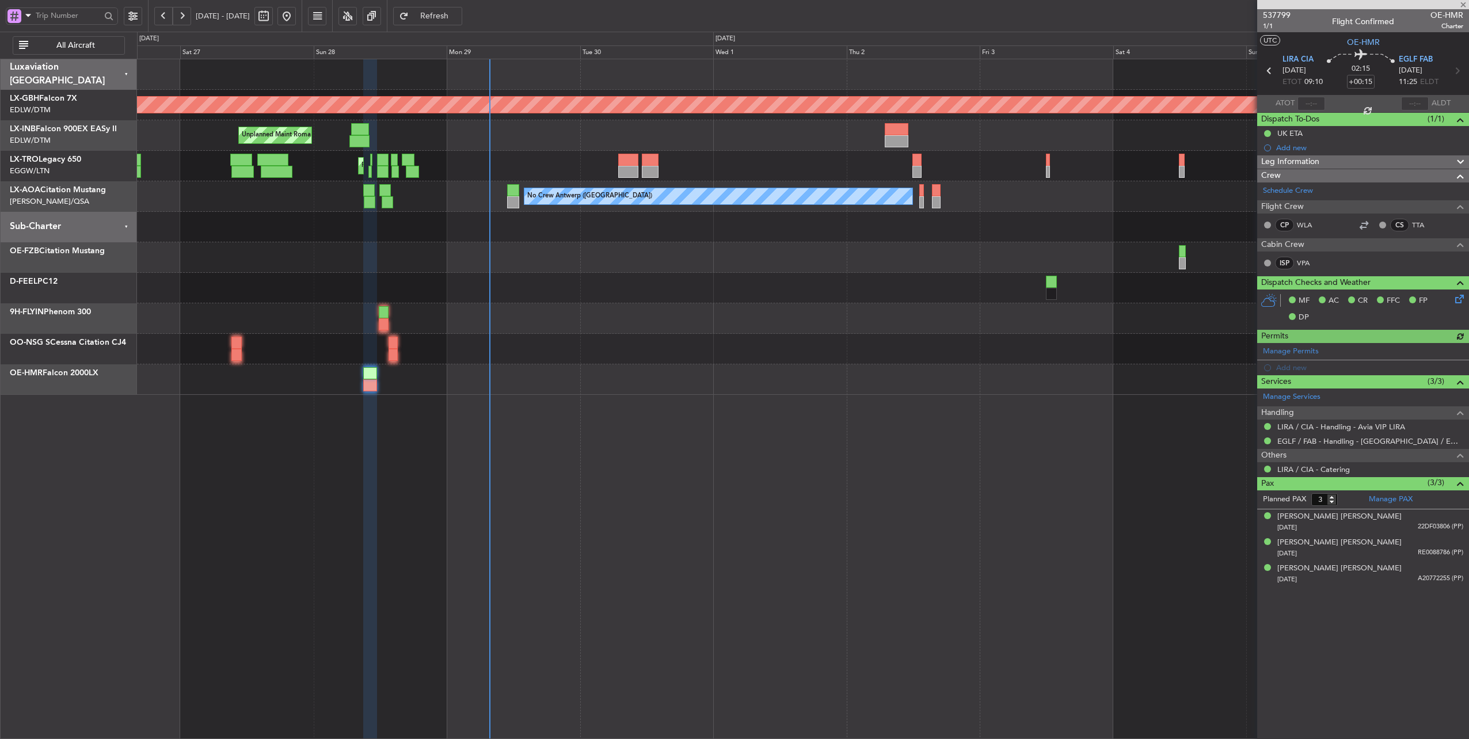
click at [659, 135] on div "Planned Maint [GEOGRAPHIC_DATA] ([GEOGRAPHIC_DATA]) Unplanned Maint [GEOGRAPHIC…" at bounding box center [803, 135] width 1332 height 31
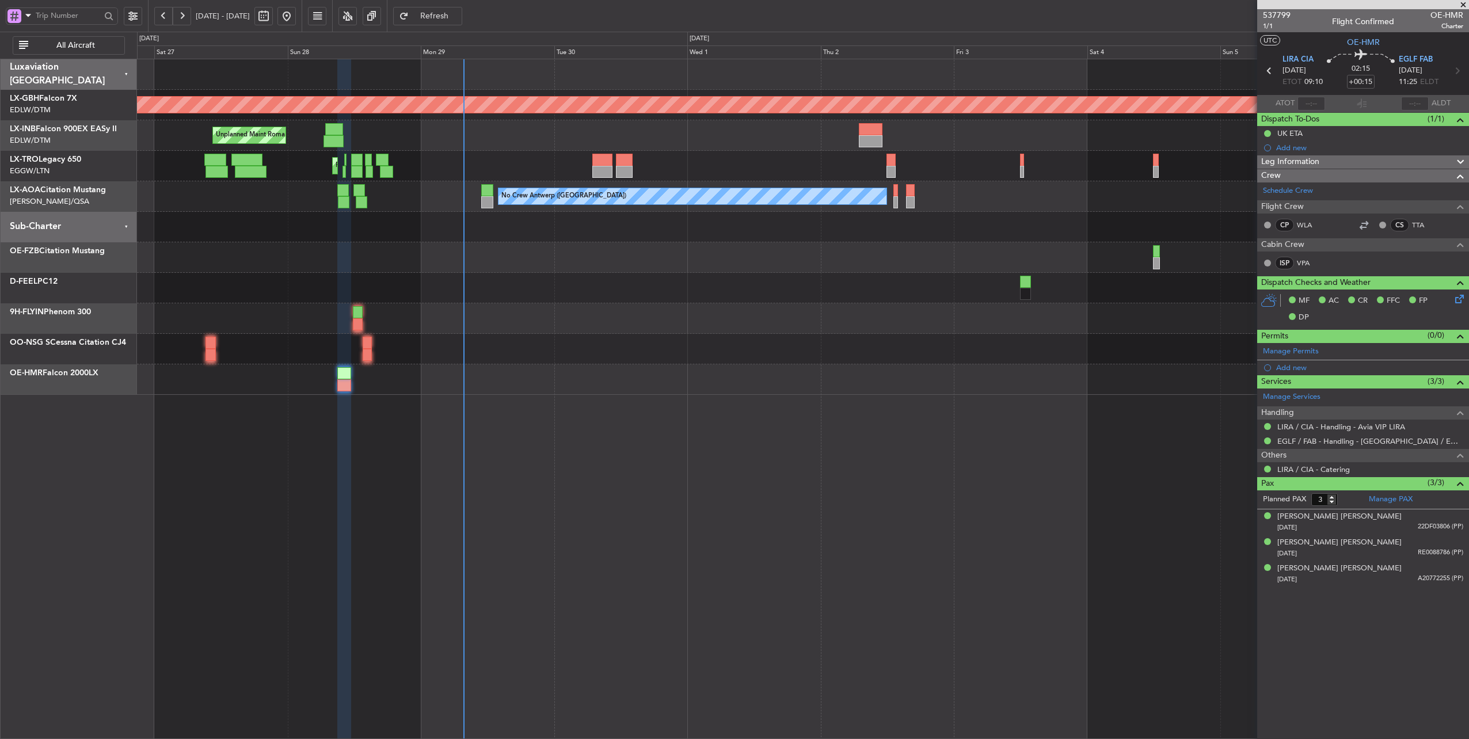
click at [663, 223] on div at bounding box center [803, 227] width 1332 height 31
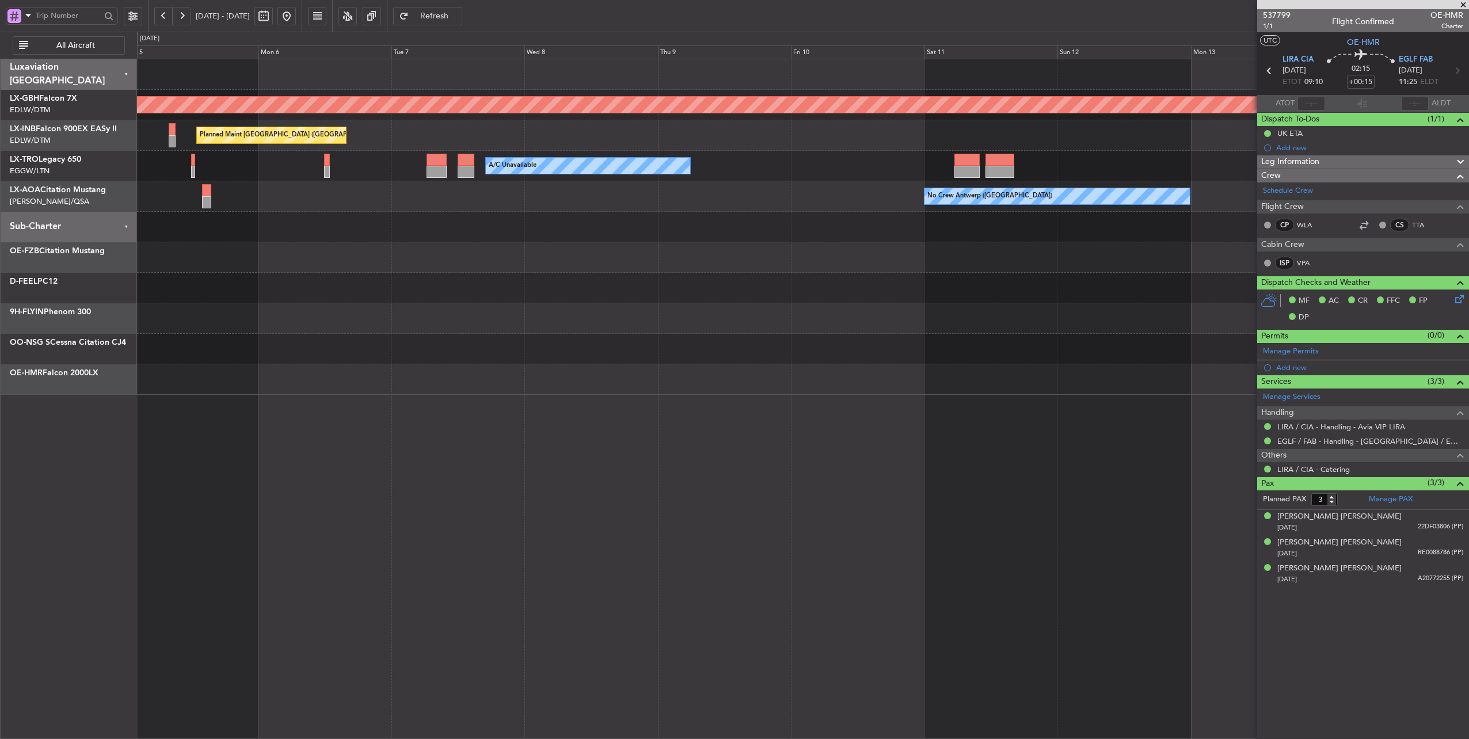
click at [432, 187] on div "Planned Maint Nurnberg Planned Maint [GEOGRAPHIC_DATA] ([GEOGRAPHIC_DATA]) A/C …" at bounding box center [803, 227] width 1332 height 336
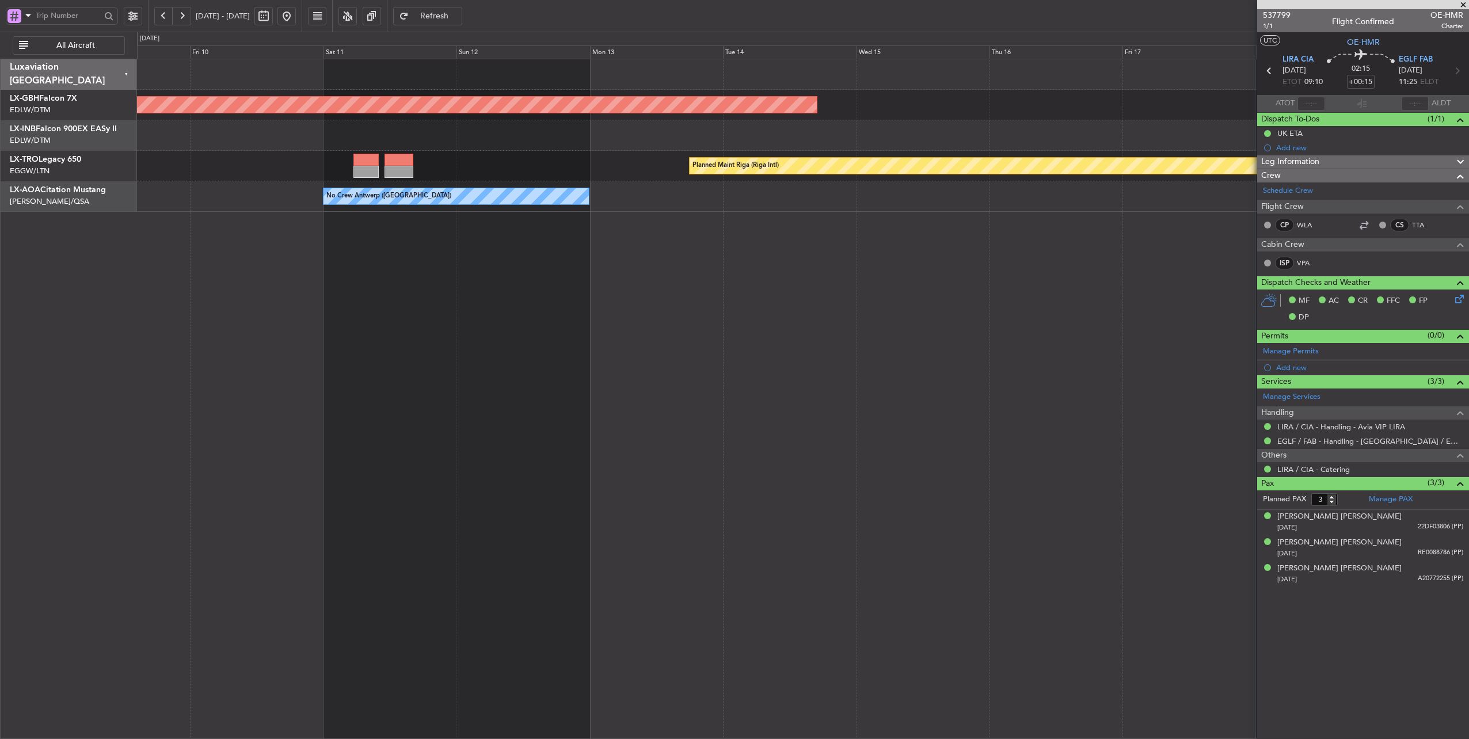
click at [295, 343] on div "Planned Maint Nurnberg Planned Maint [GEOGRAPHIC_DATA] (Riga Intl) A/C Unavaila…" at bounding box center [803, 399] width 1333 height 681
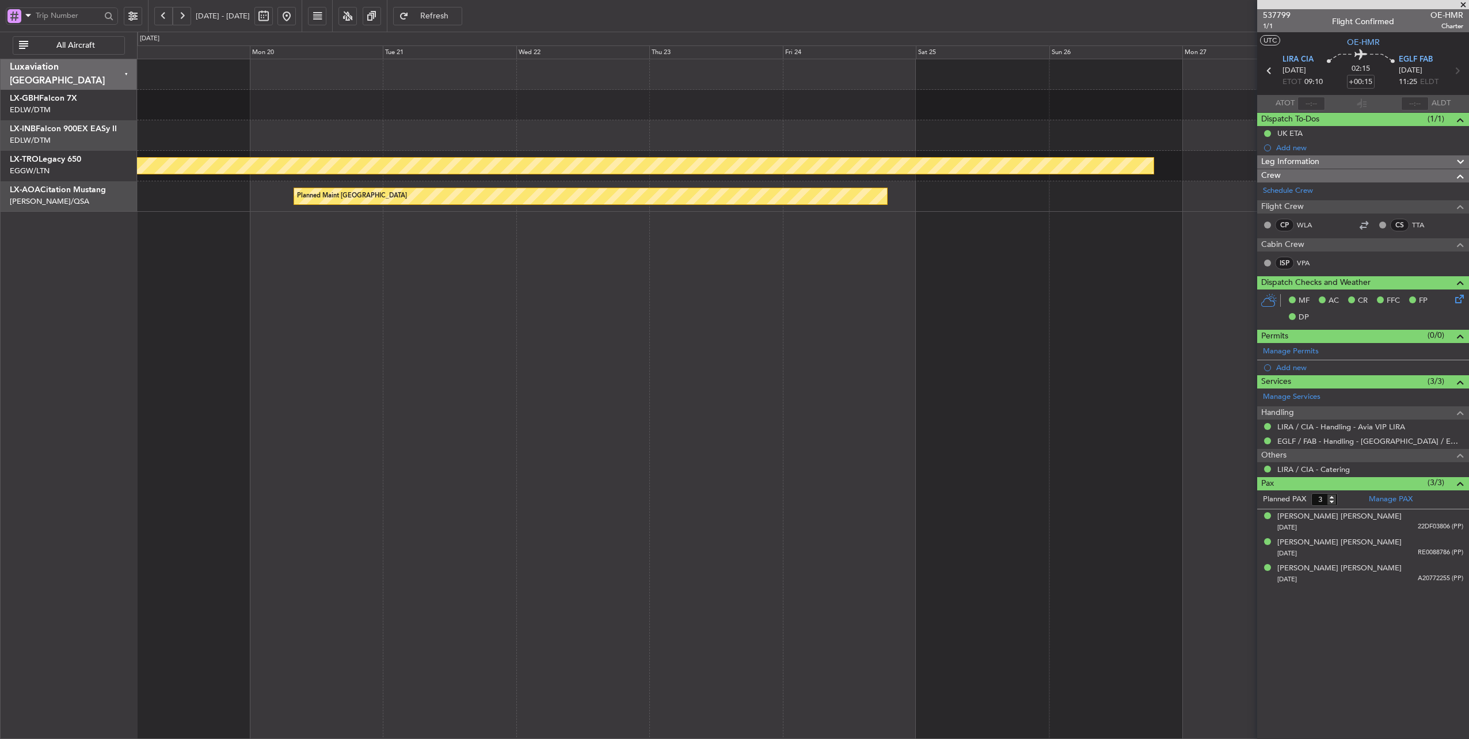
click at [167, 289] on div "Planned Maint Riga (Riga Intl) Planned Maint [GEOGRAPHIC_DATA]" at bounding box center [803, 399] width 1333 height 681
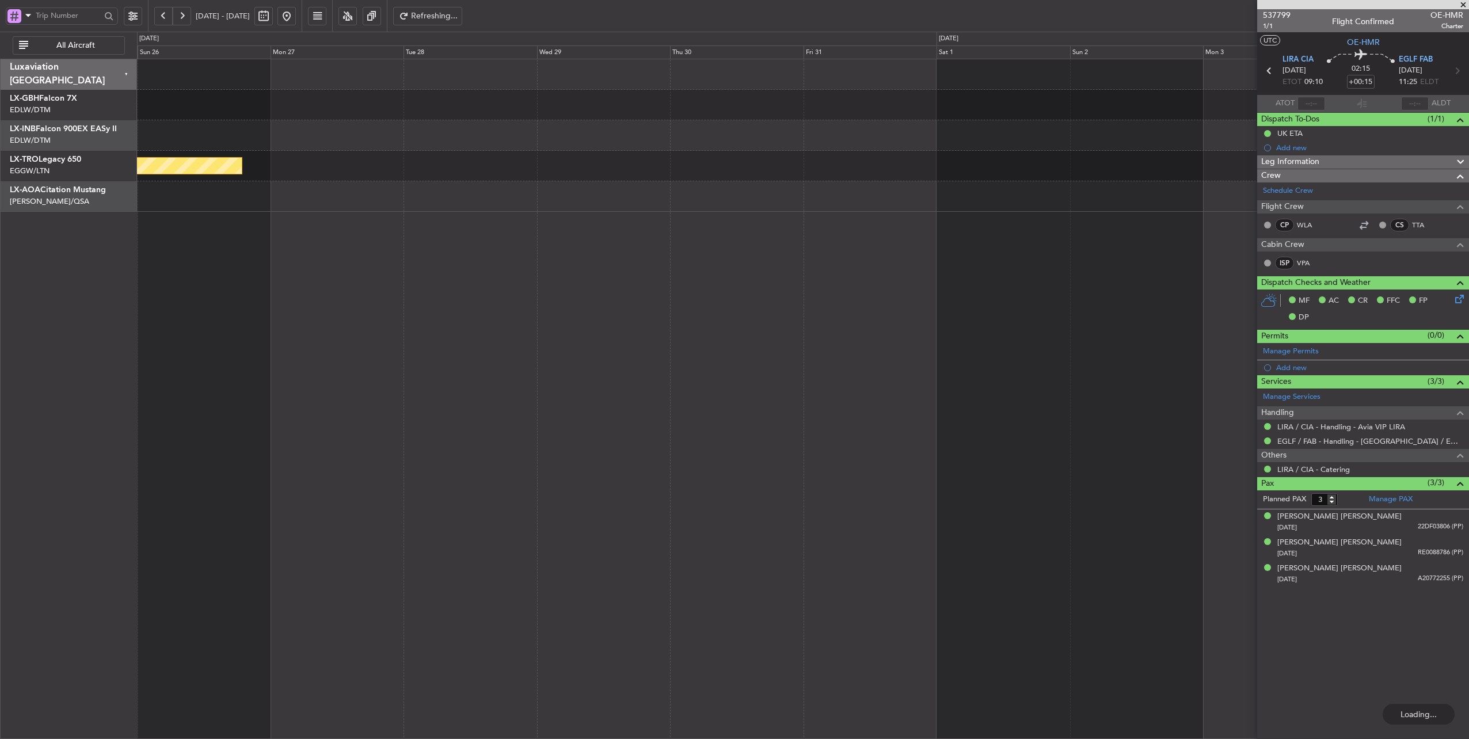
click at [22, 281] on div "Planned Maint Riga (Riga Intl) No Crew [GEOGRAPHIC_DATA] Planned Maint [GEOGRAP…" at bounding box center [734, 386] width 1469 height 708
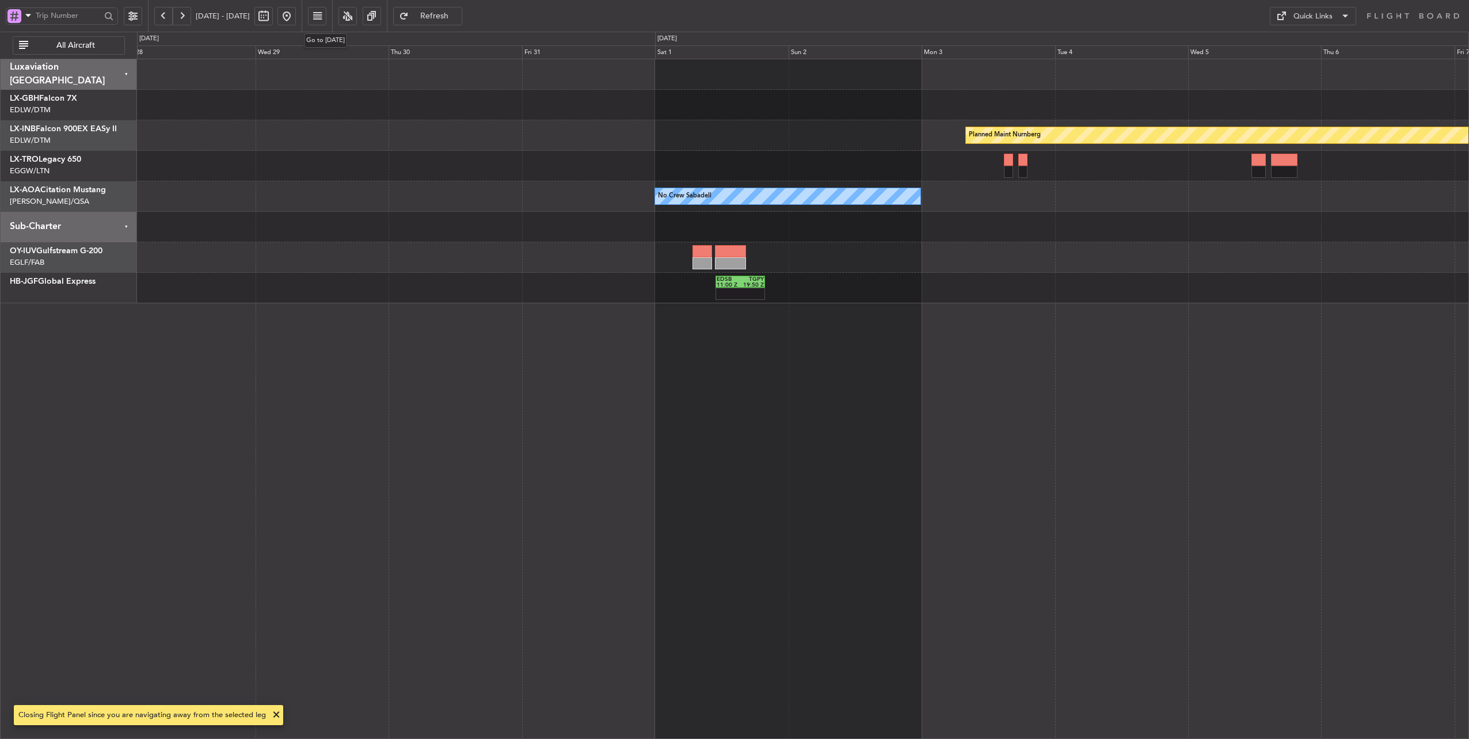
click at [296, 18] on button at bounding box center [287, 16] width 18 height 18
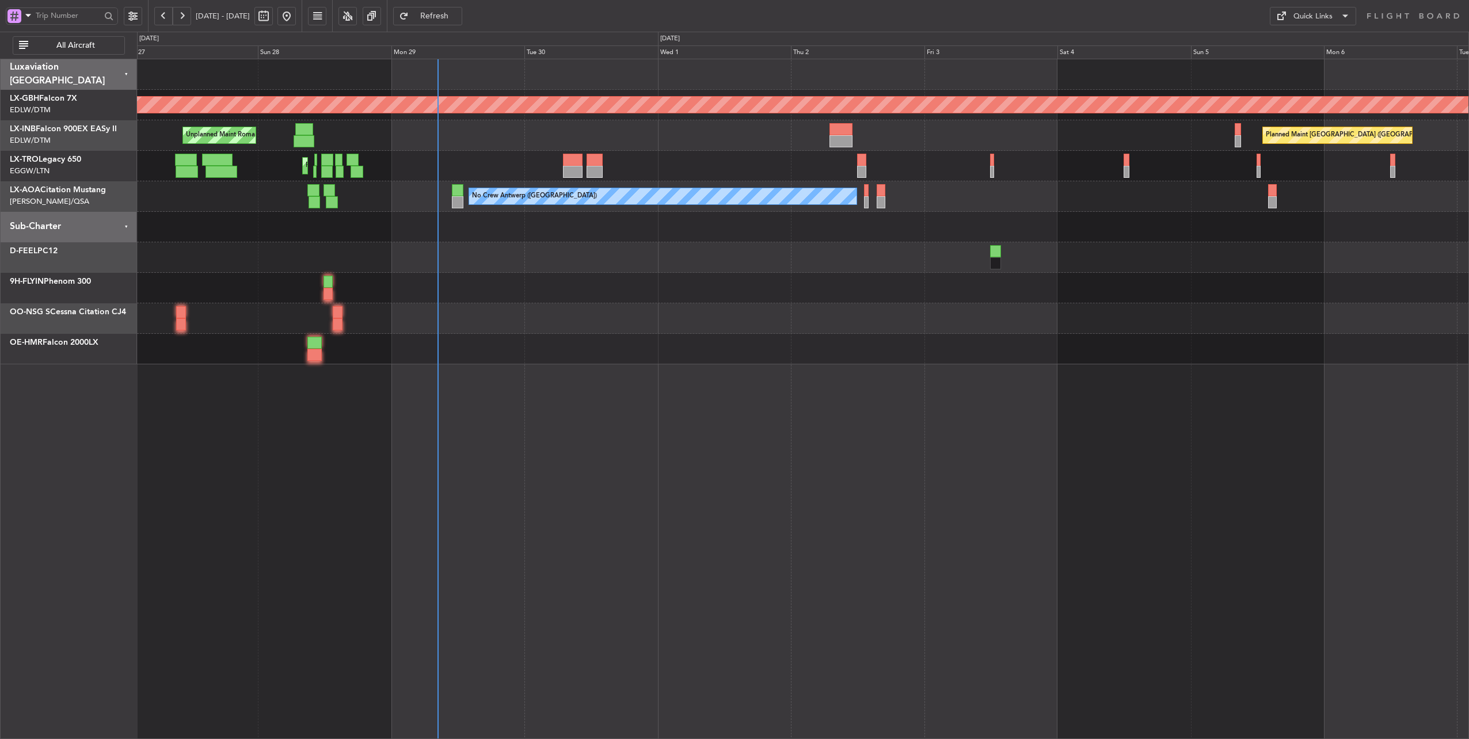
click at [469, 149] on div "Planned Maint Nurnberg Unplanned Maint [GEOGRAPHIC_DATA] ([GEOGRAPHIC_DATA]) Pl…" at bounding box center [803, 211] width 1332 height 305
